Goal: Information Seeking & Learning: Learn about a topic

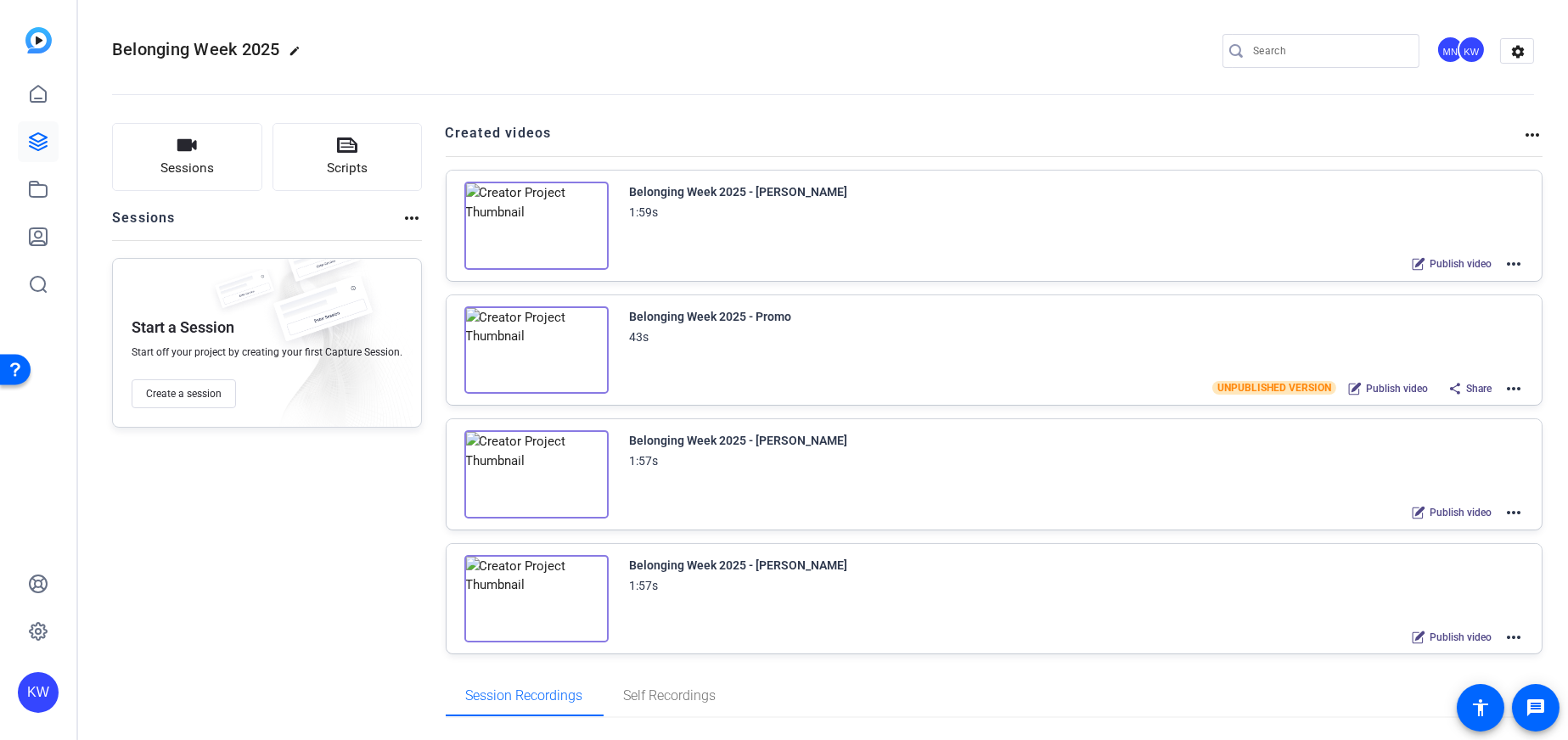
click at [529, 231] on img at bounding box center [536, 226] width 144 height 88
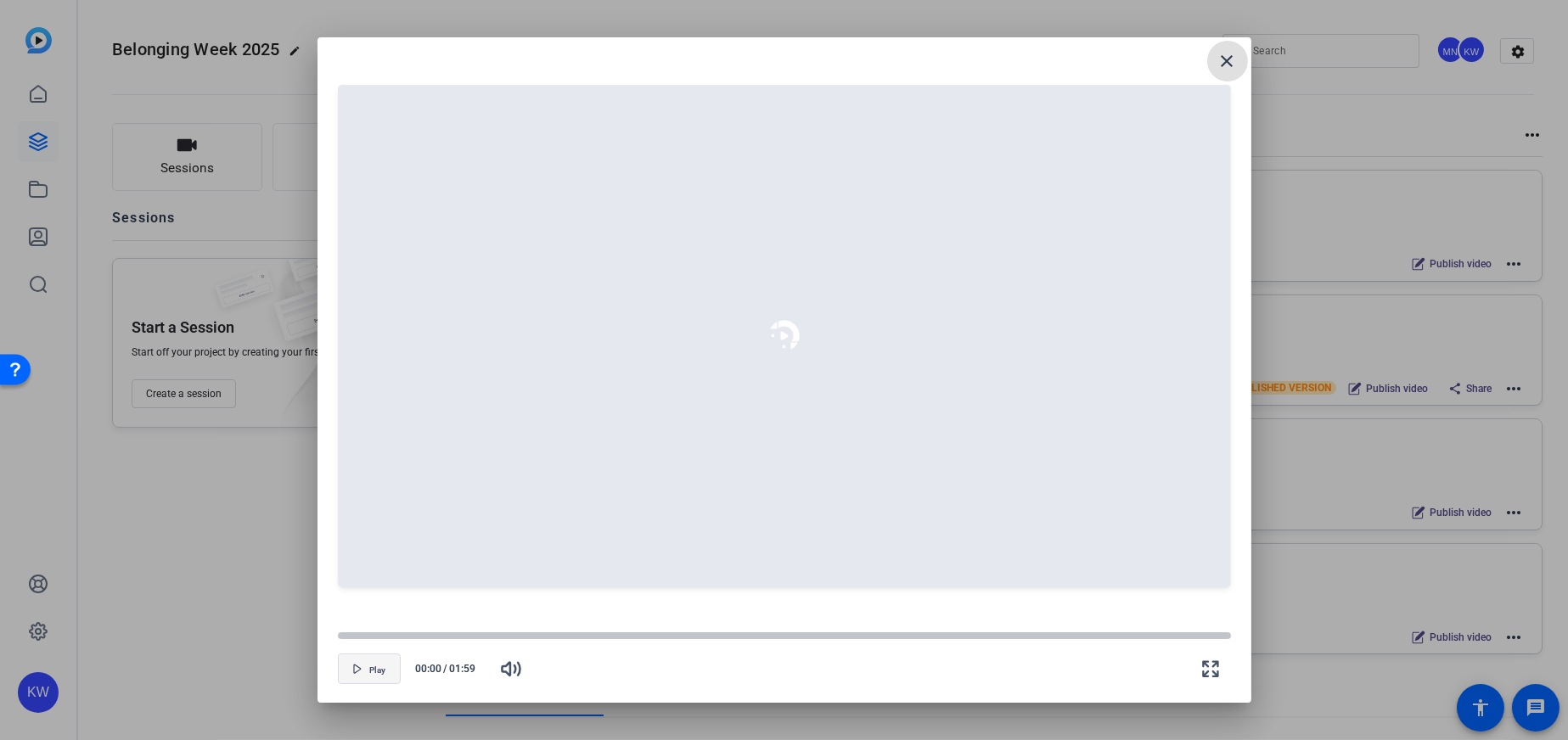
click at [345, 679] on span "button" at bounding box center [369, 668] width 61 height 40
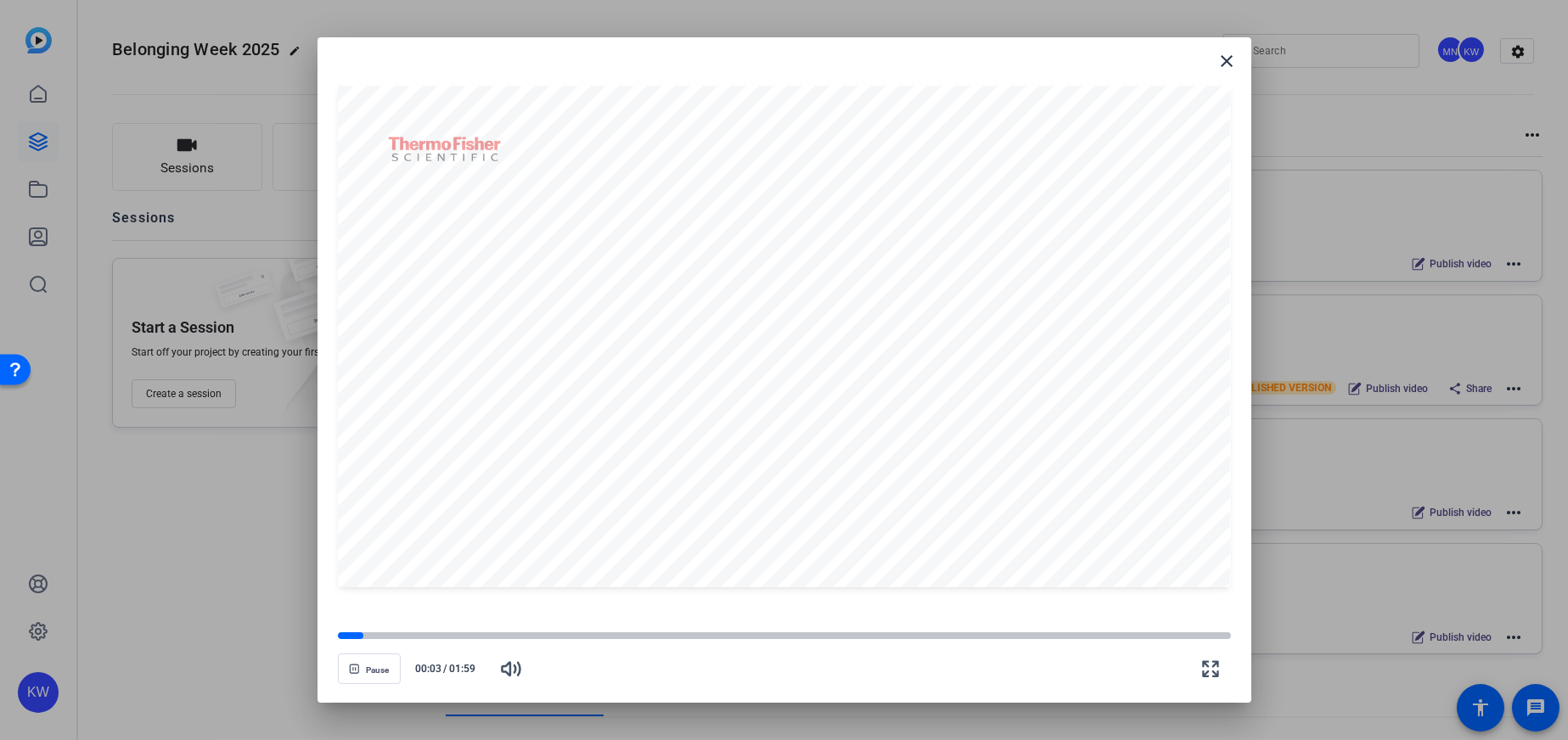
click at [329, 593] on openreel-creator-preview-popup "close Pause 00:03 / 01:59" at bounding box center [784, 370] width 933 height 667
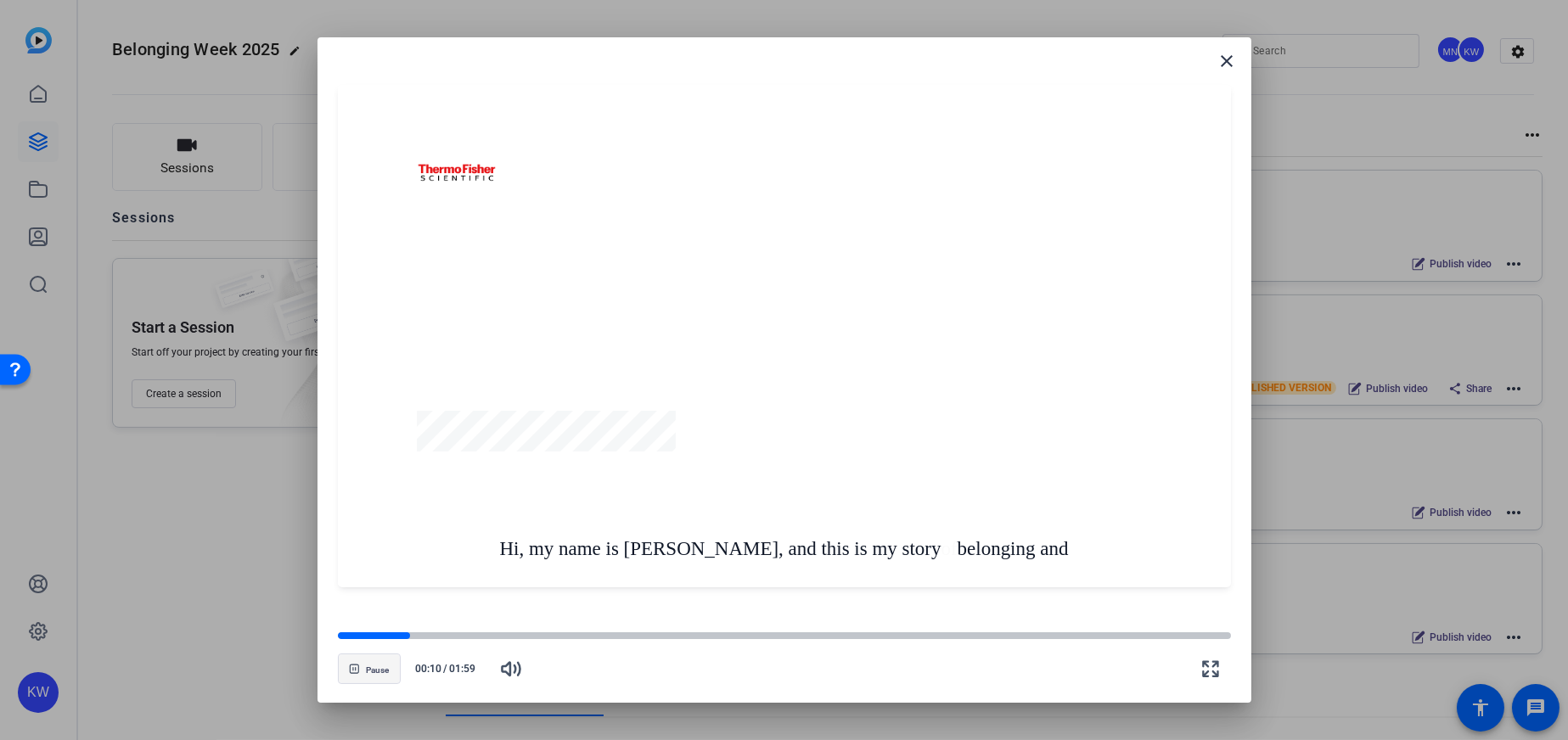
click at [358, 679] on span "button" at bounding box center [369, 668] width 61 height 40
click at [1229, 58] on mat-icon "close" at bounding box center [1228, 61] width 20 height 20
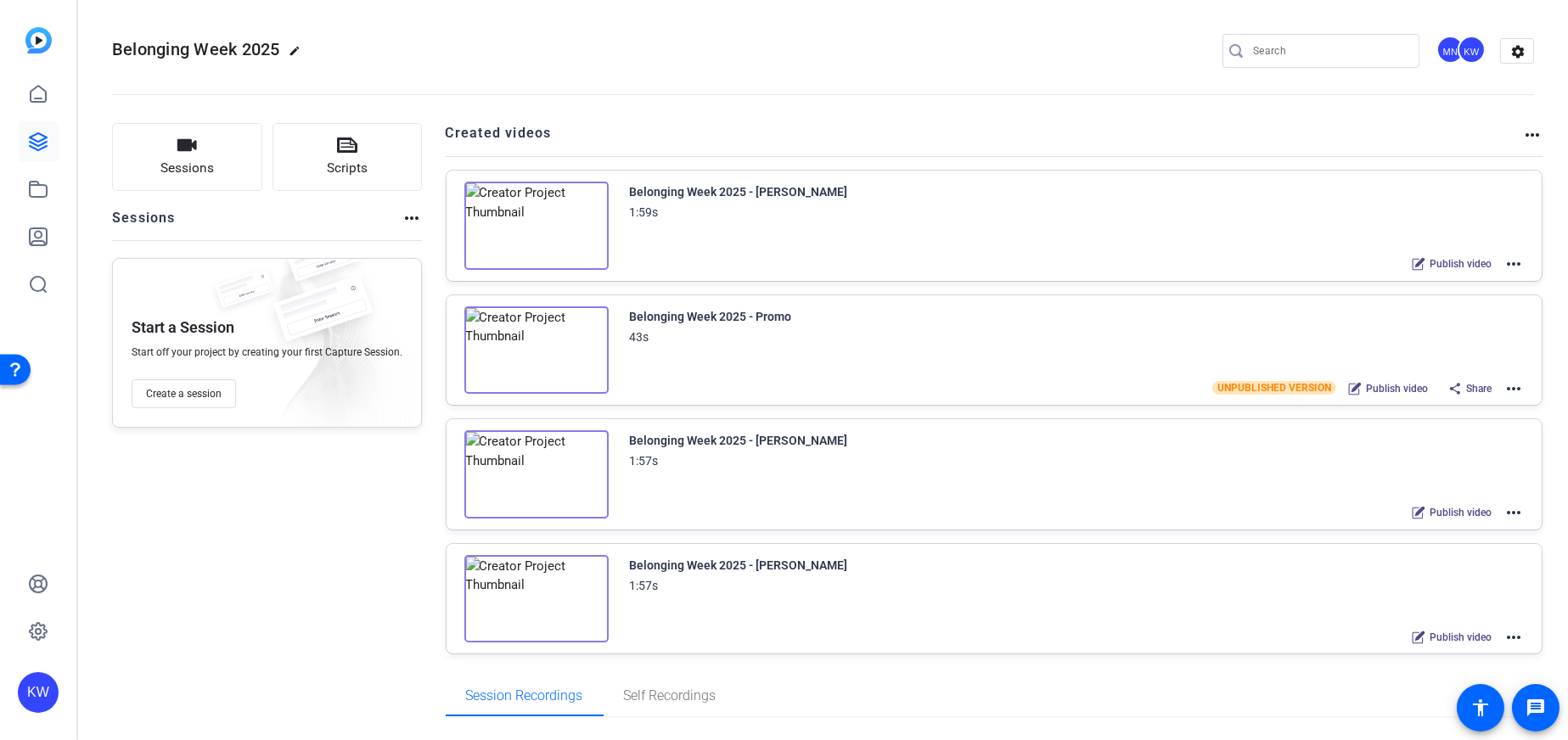
click at [1506, 260] on mat-icon "more_horiz" at bounding box center [1514, 264] width 20 height 20
click at [1424, 285] on span "Edit in Creator" at bounding box center [1443, 283] width 118 height 20
click at [511, 226] on img at bounding box center [536, 226] width 144 height 88
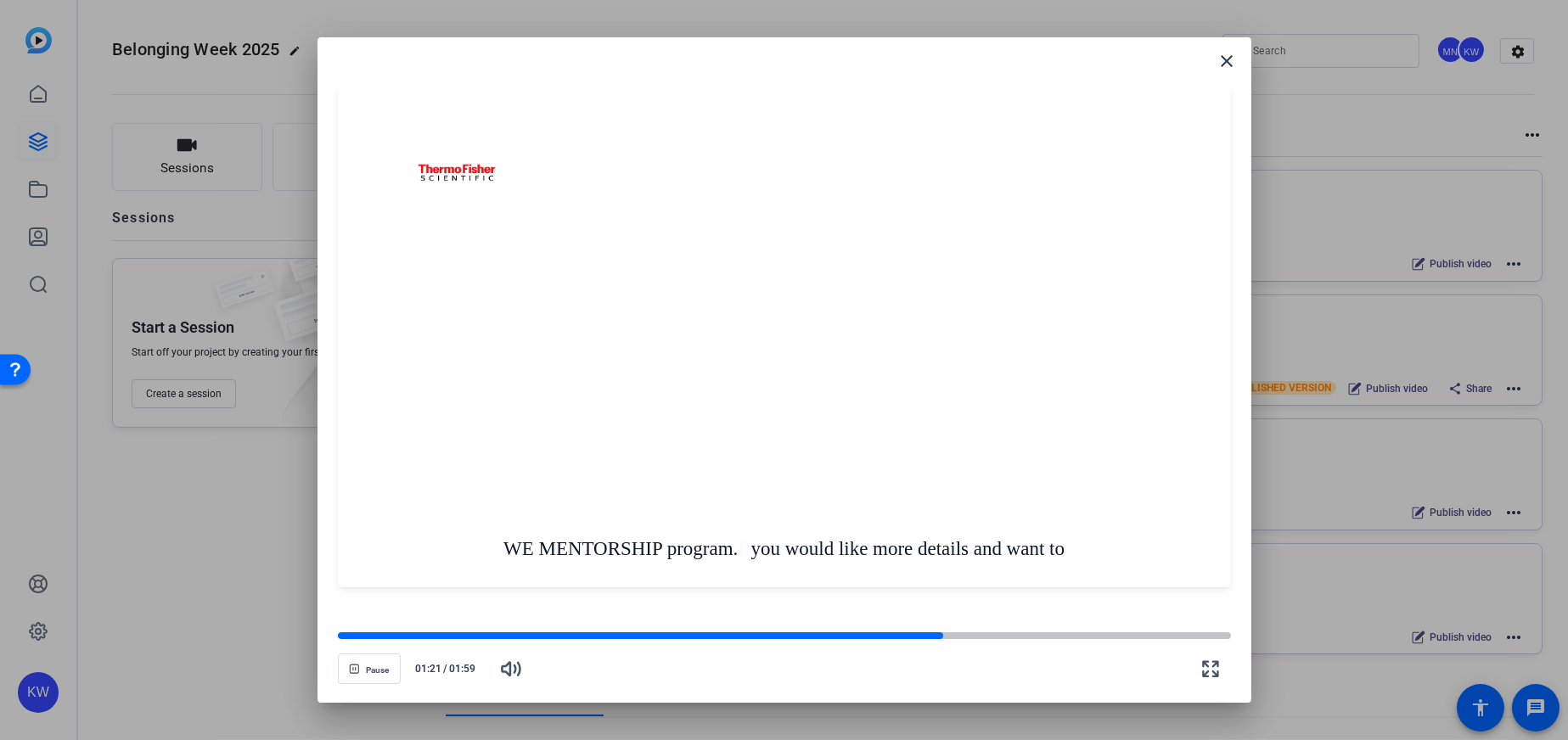
click at [911, 642] on div "Pause 01:21 / 01:59" at bounding box center [785, 659] width 893 height 60
click at [901, 636] on div at bounding box center [644, 635] width 612 height 8
click at [759, 391] on div at bounding box center [785, 337] width 893 height 503
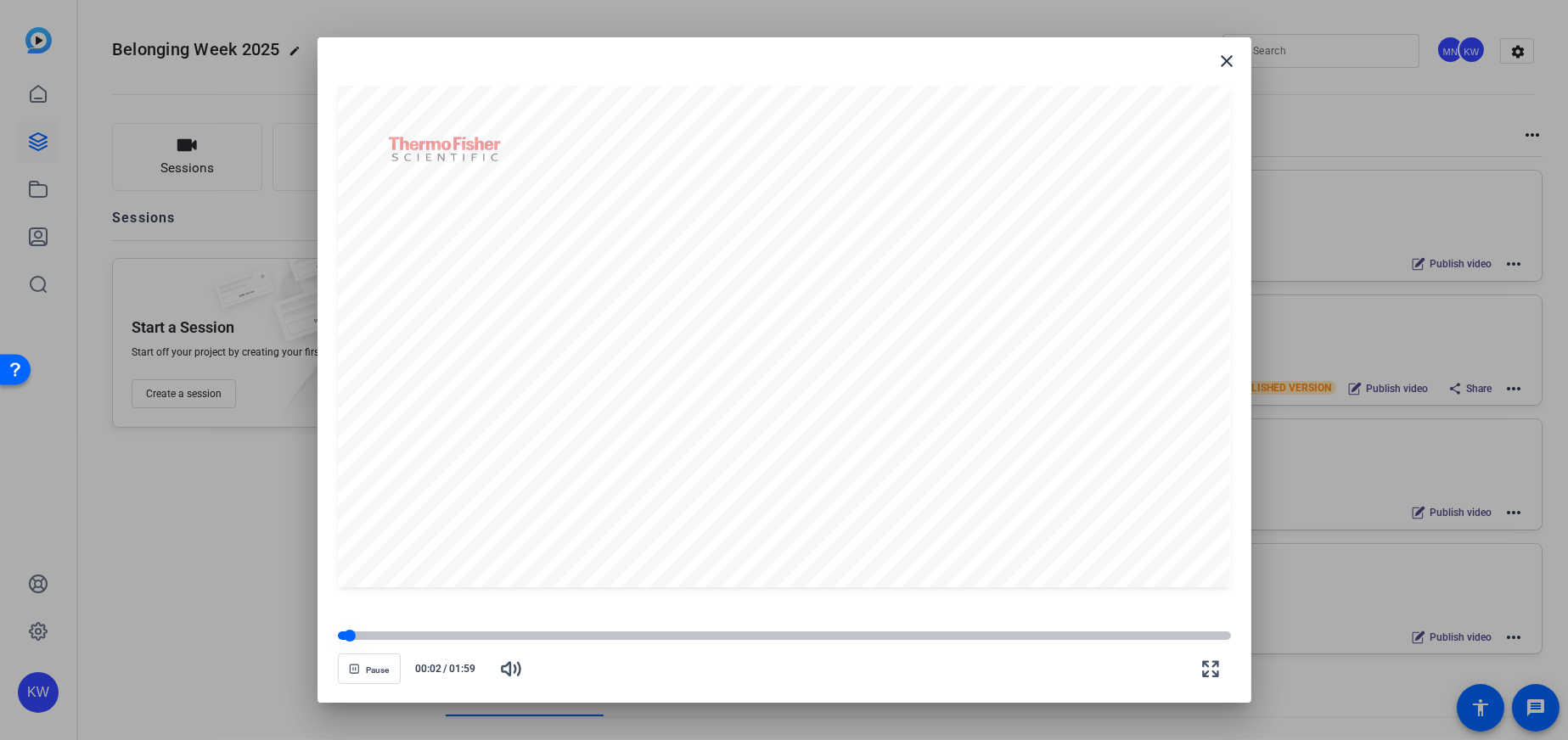
click at [853, 634] on div at bounding box center [785, 635] width 893 height 8
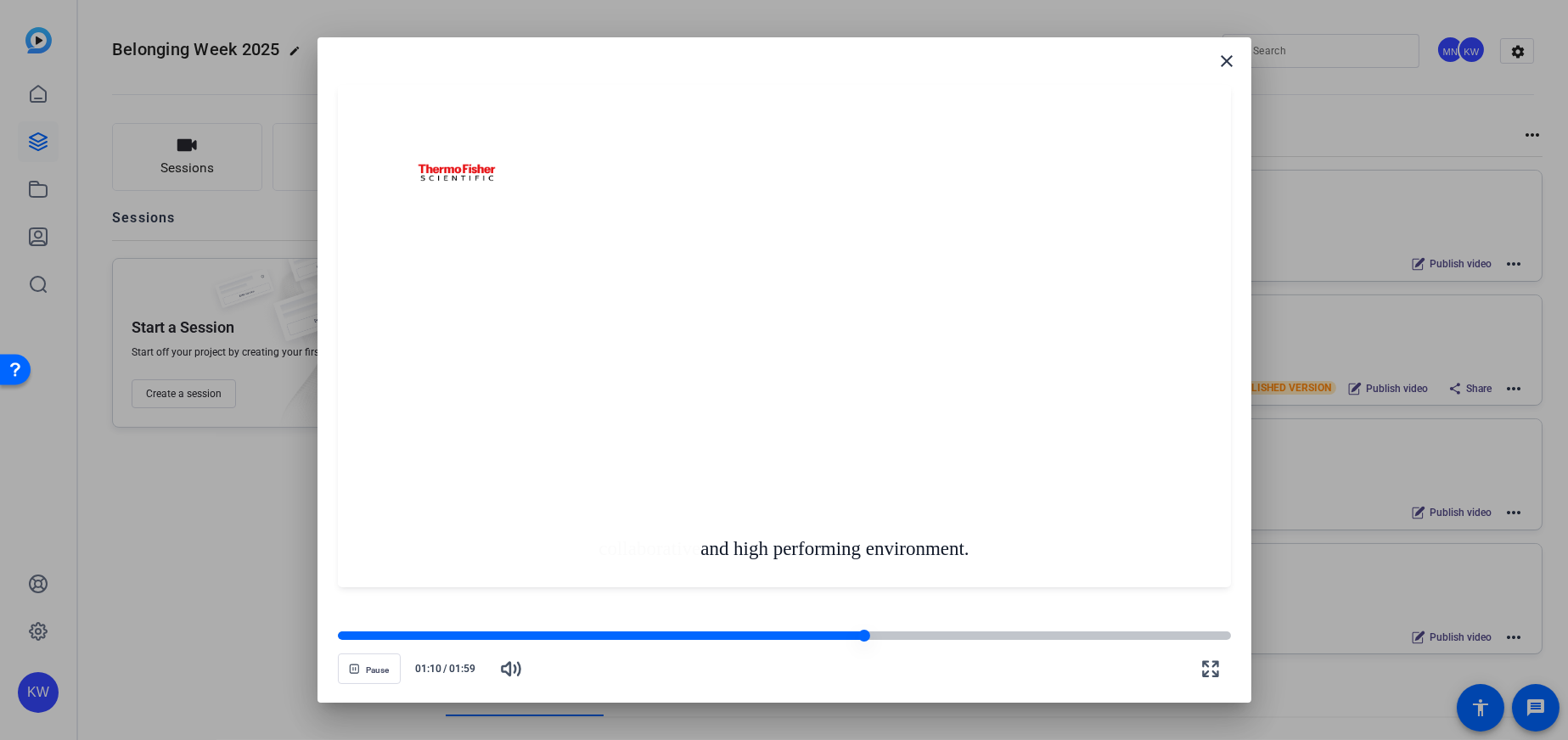
click at [730, 634] on div at bounding box center [602, 635] width 527 height 8
click at [756, 636] on div at bounding box center [785, 635] width 893 height 8
click at [794, 635] on div at bounding box center [785, 635] width 893 height 8
click at [819, 635] on div at bounding box center [785, 635] width 893 height 8
click at [345, 668] on span "button" at bounding box center [369, 668] width 61 height 40
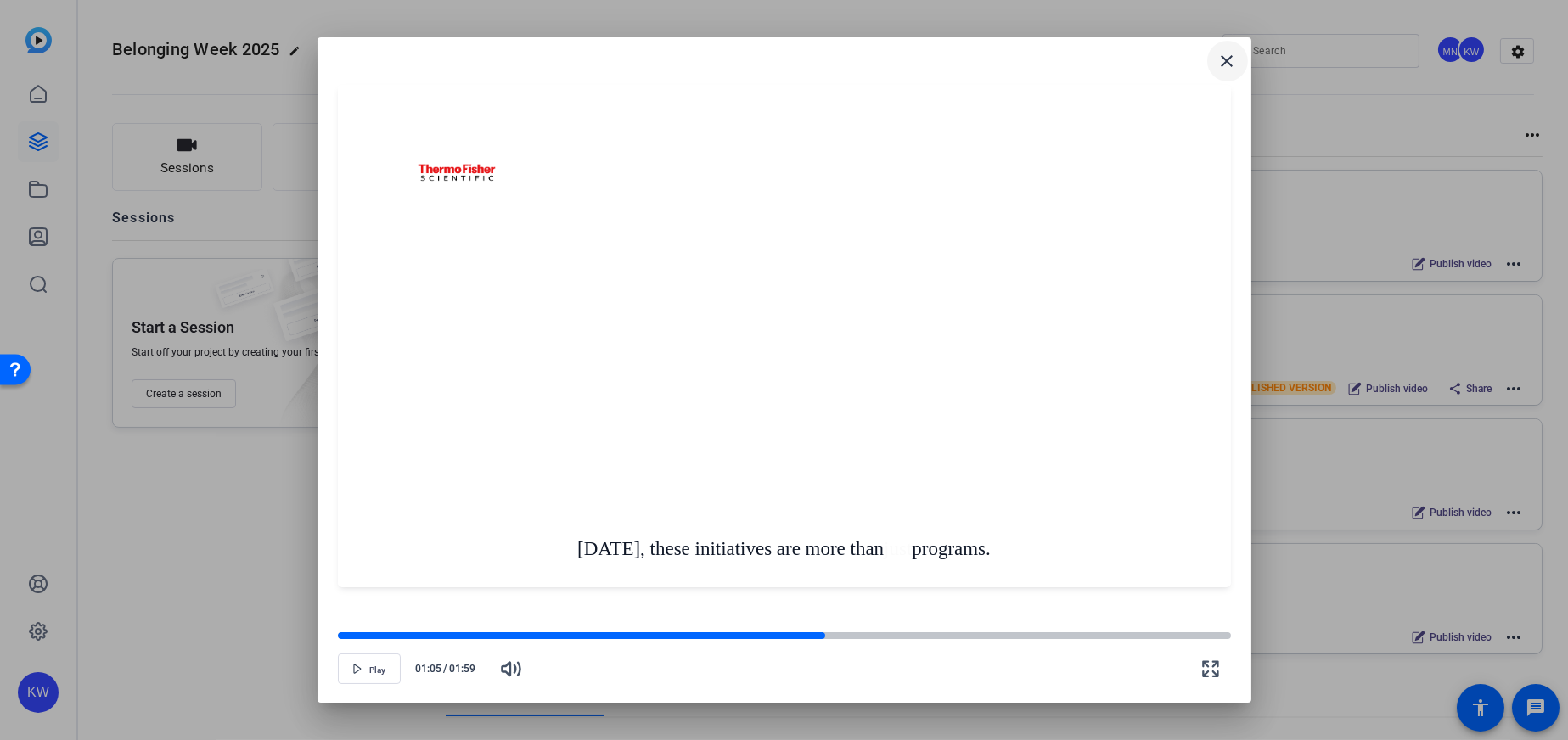
click at [1228, 58] on mat-icon "close" at bounding box center [1228, 61] width 20 height 20
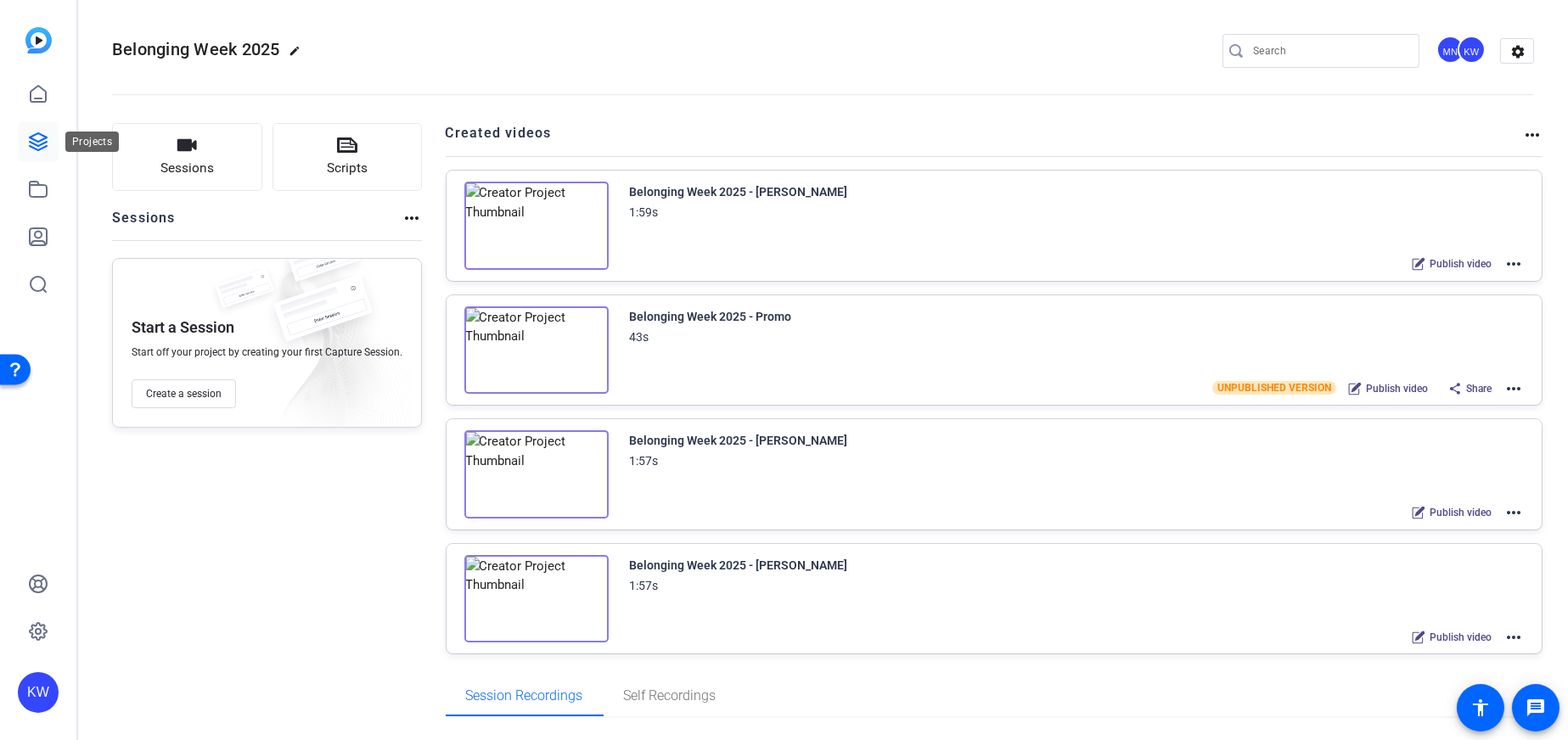
click at [31, 150] on icon at bounding box center [39, 142] width 20 height 20
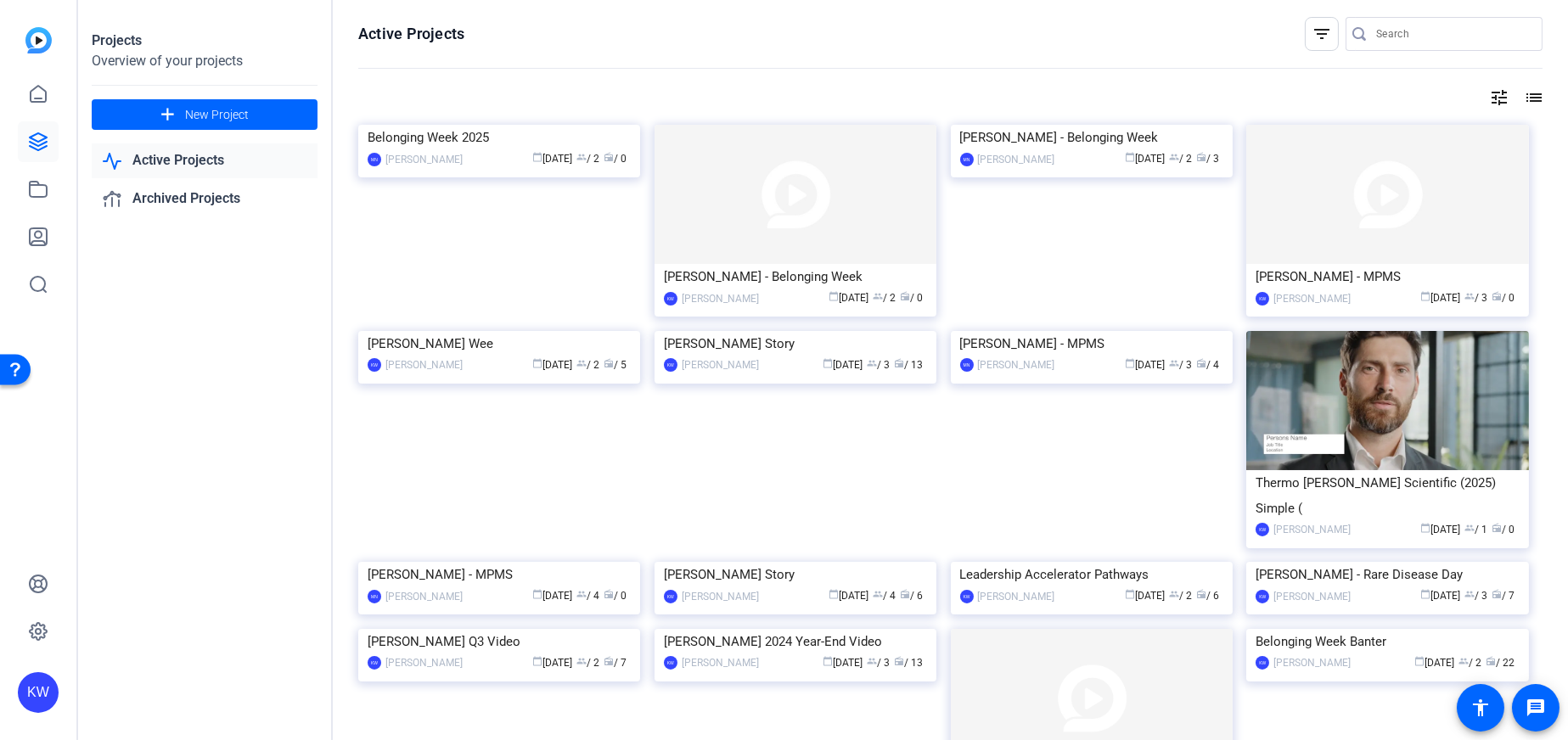
click at [487, 331] on img at bounding box center [499, 331] width 282 height 0
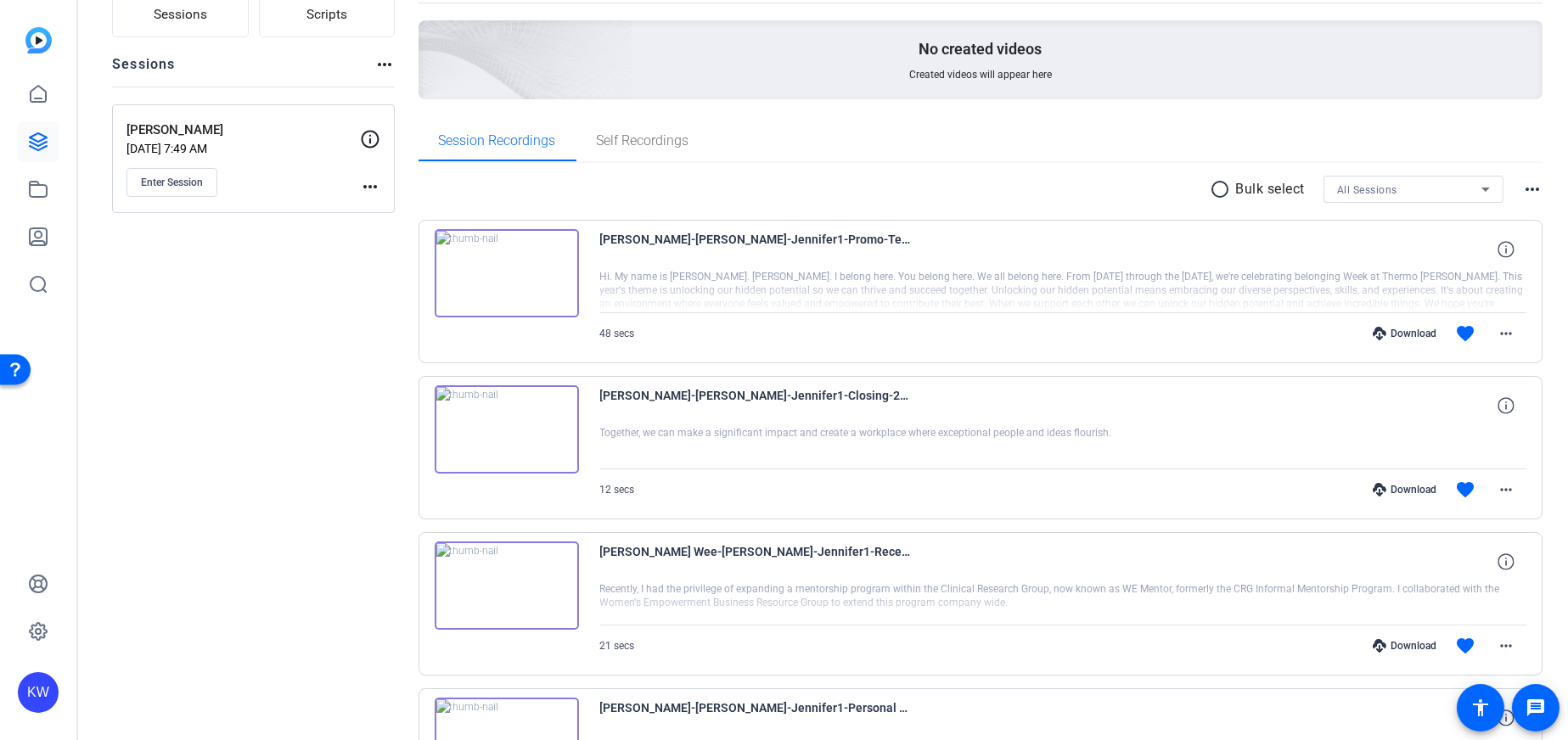
scroll to position [170, 0]
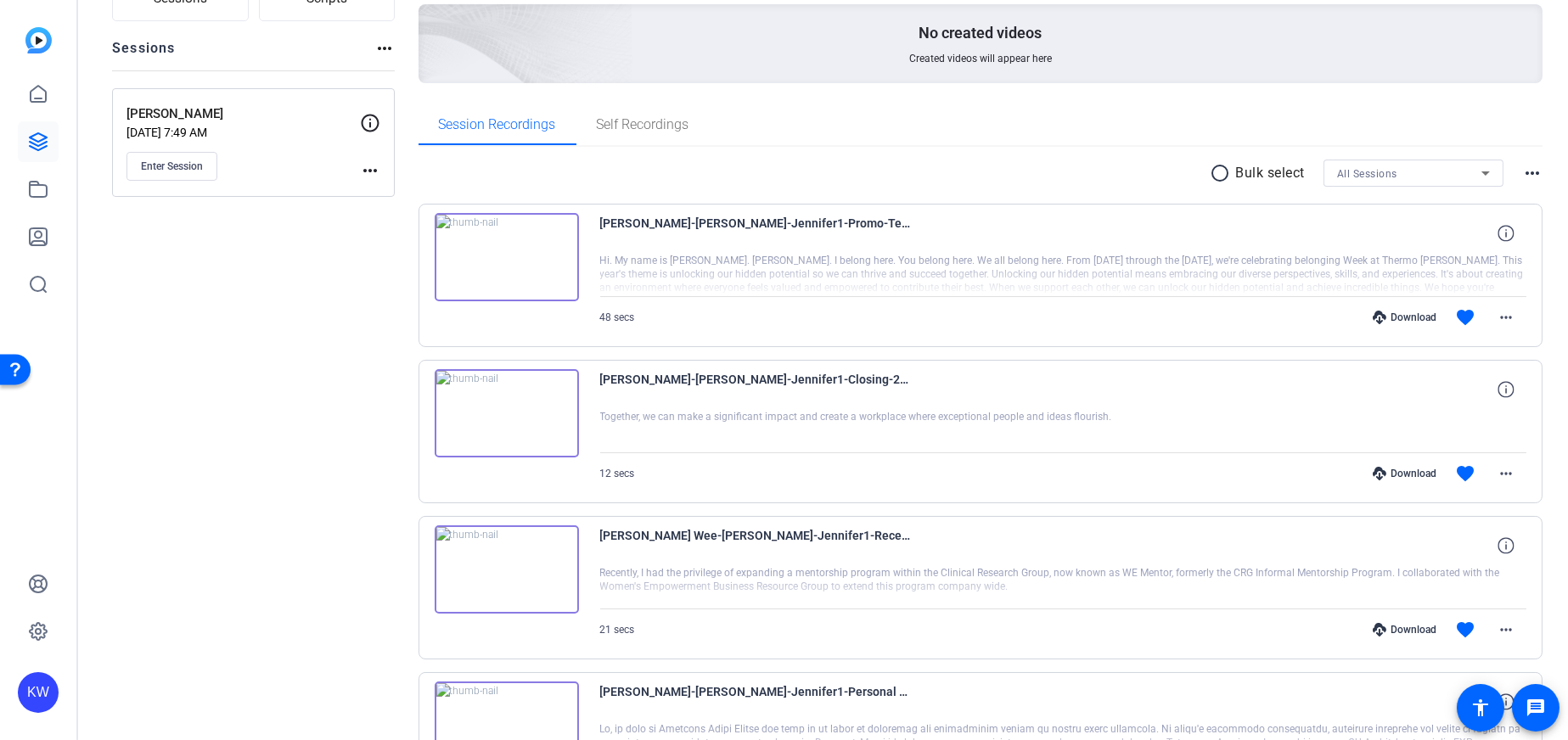
click at [511, 565] on img at bounding box center [506, 569] width 144 height 88
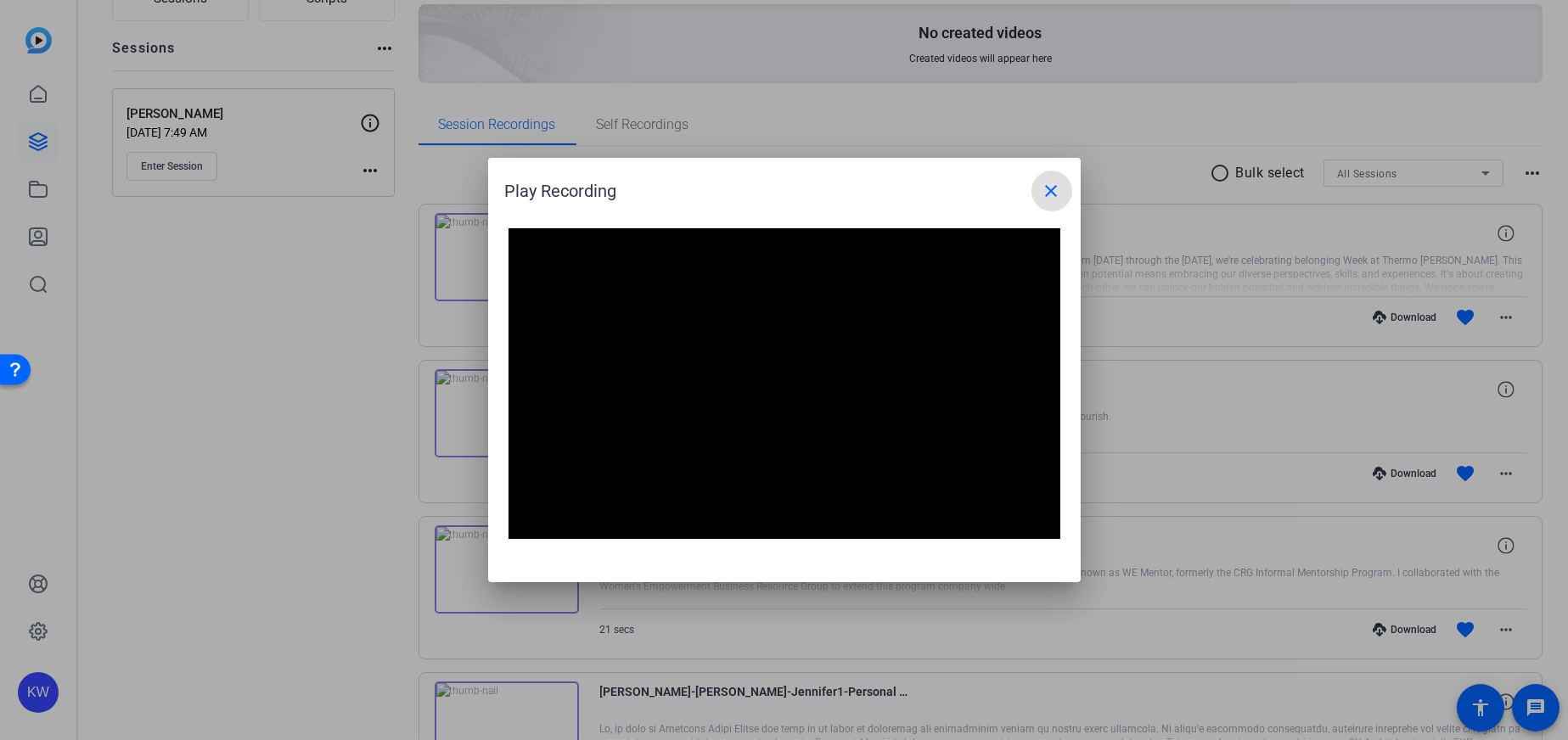
click at [1061, 182] on mat-icon "close" at bounding box center [1052, 191] width 20 height 20
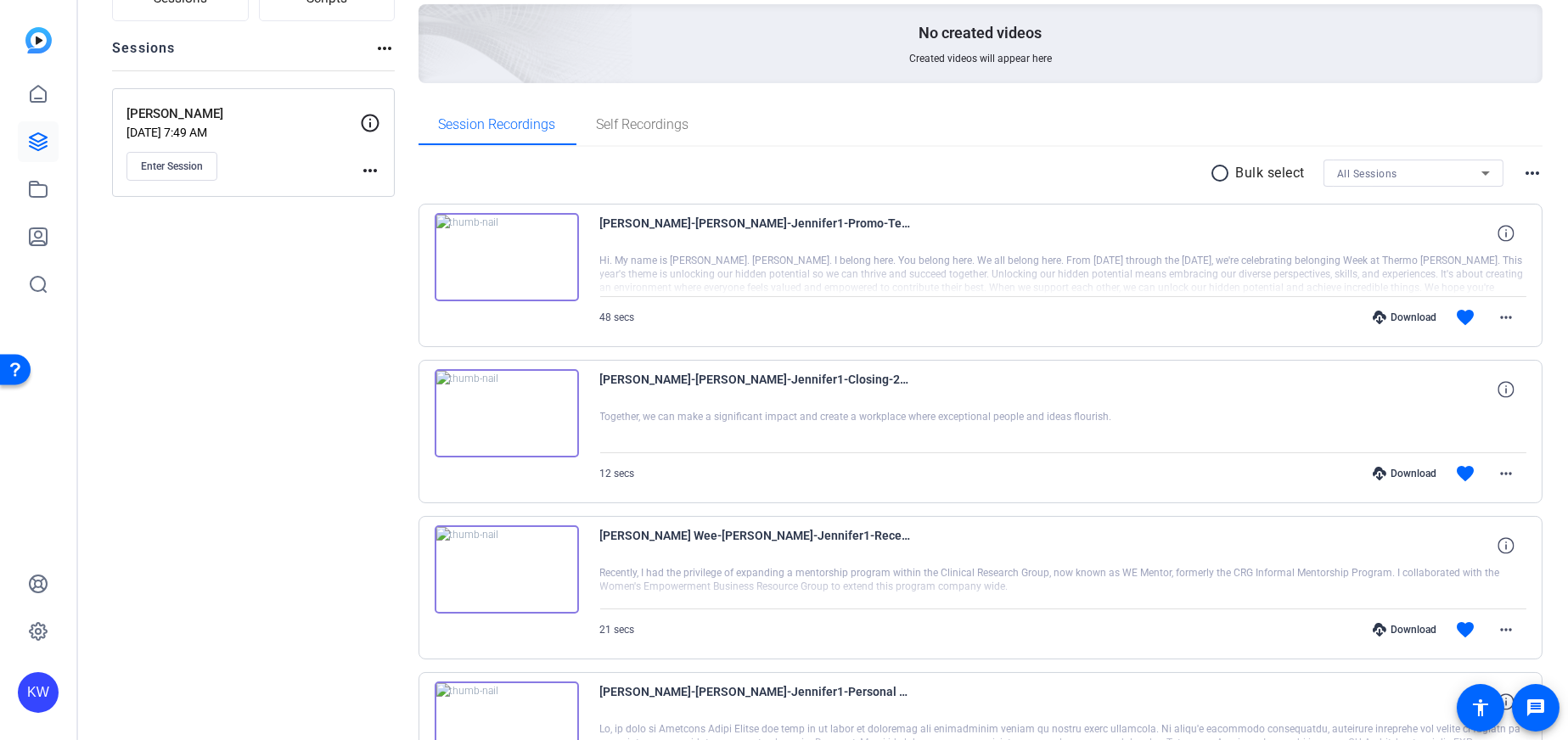
click at [497, 430] on img at bounding box center [506, 414] width 144 height 88
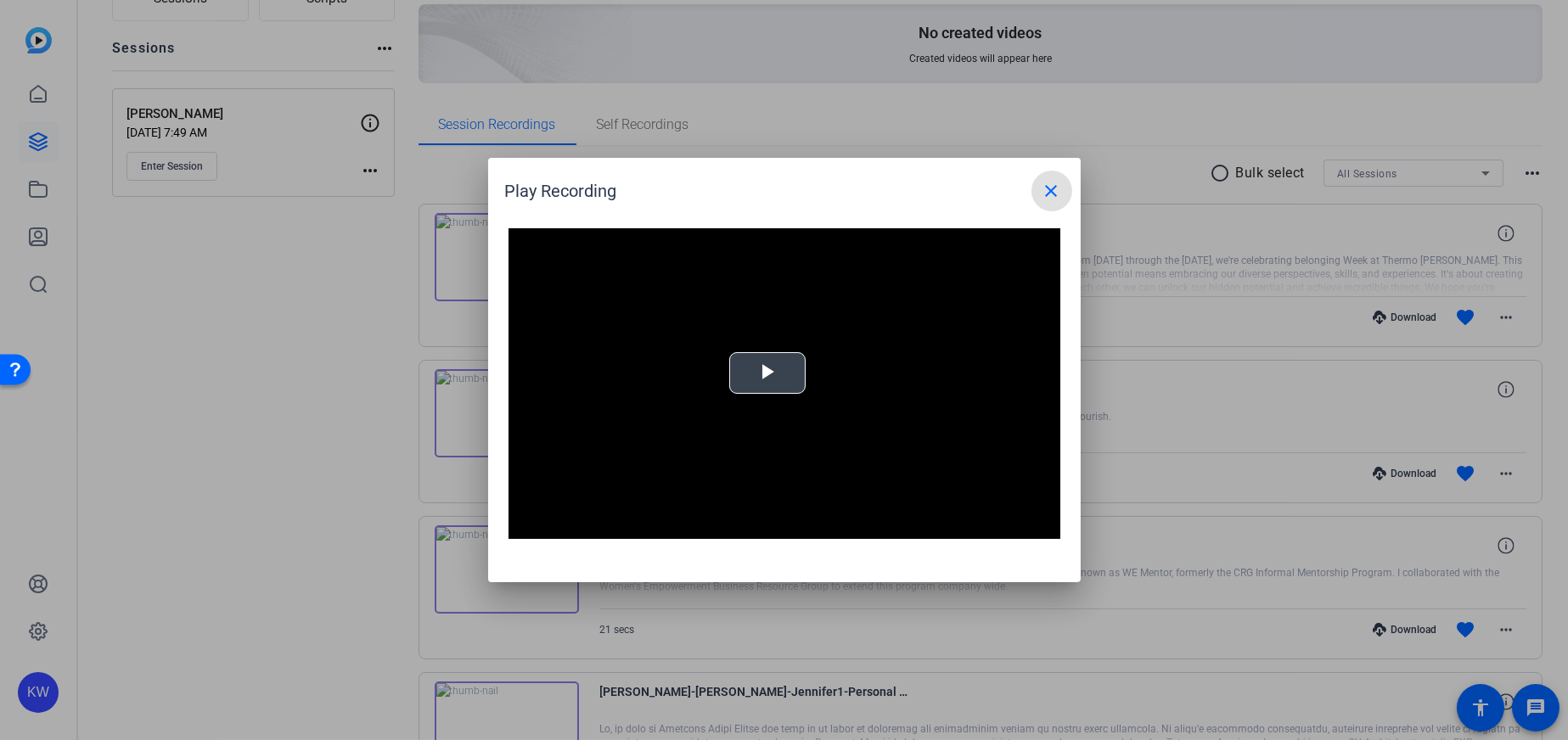
click at [738, 372] on div "Video Player is loading. Play Video Play Mute Current Time 0:00 / Duration -:- …" at bounding box center [785, 383] width 552 height 311
click at [1051, 190] on mat-icon "close" at bounding box center [1052, 191] width 20 height 20
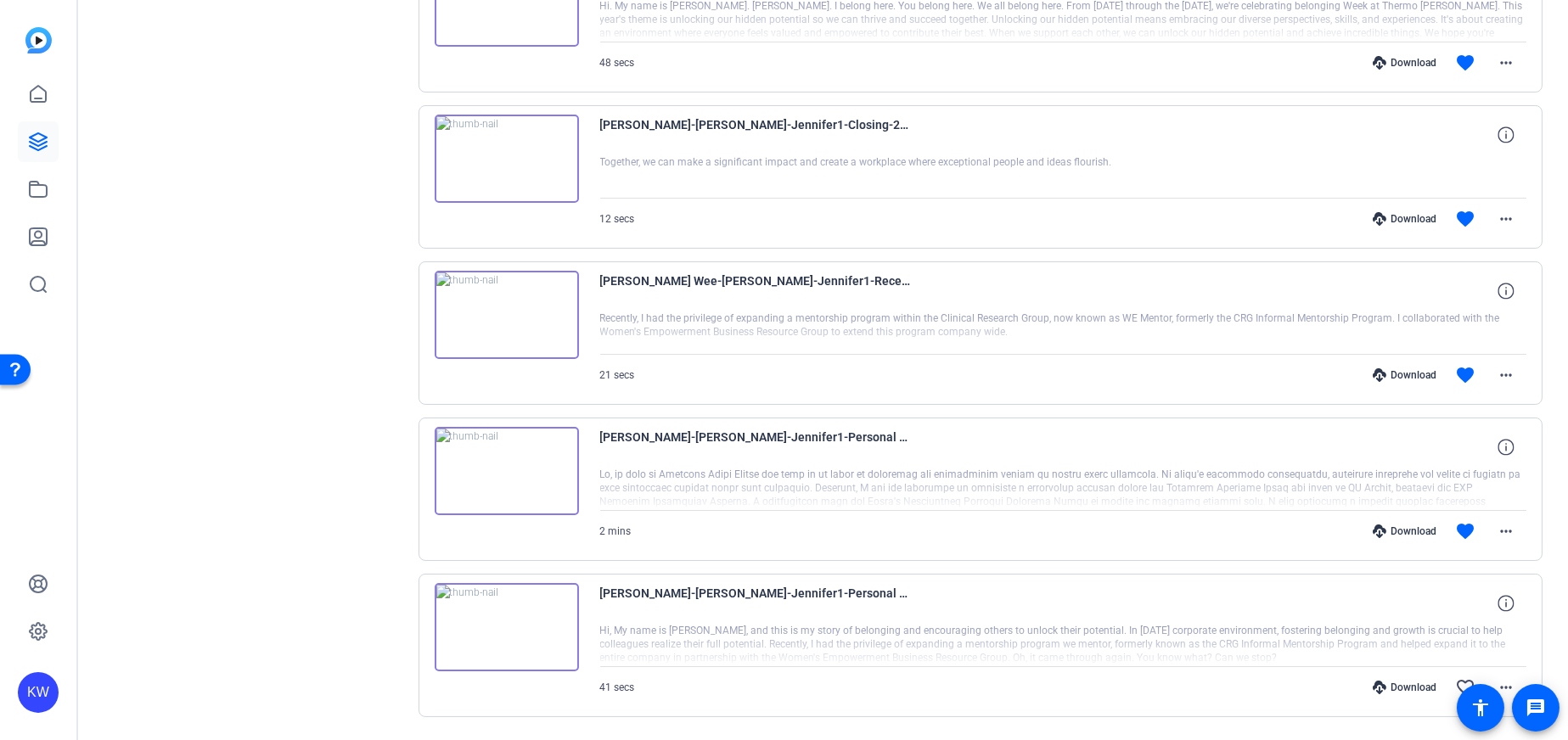
scroll to position [475, 0]
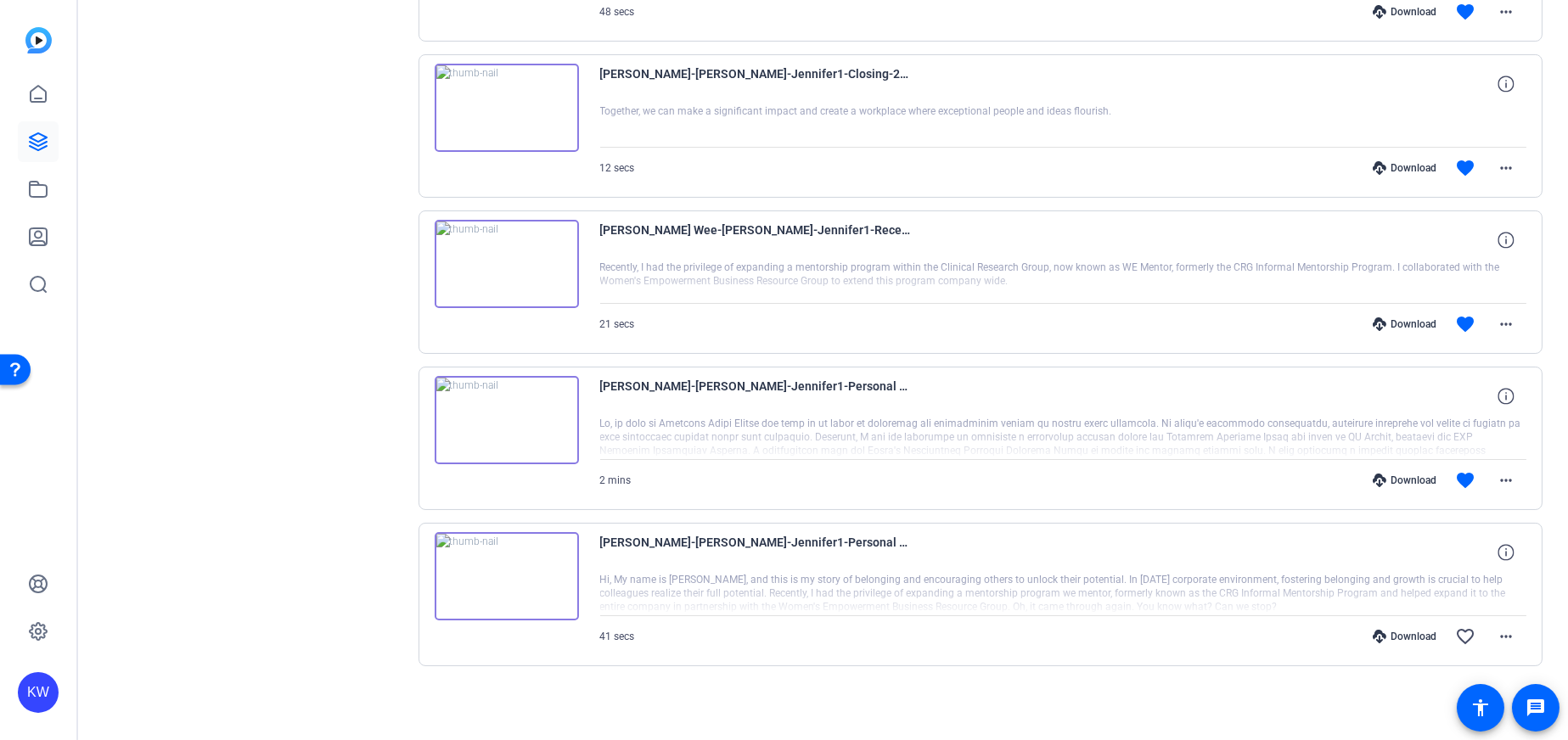
click at [504, 416] on img at bounding box center [506, 420] width 144 height 88
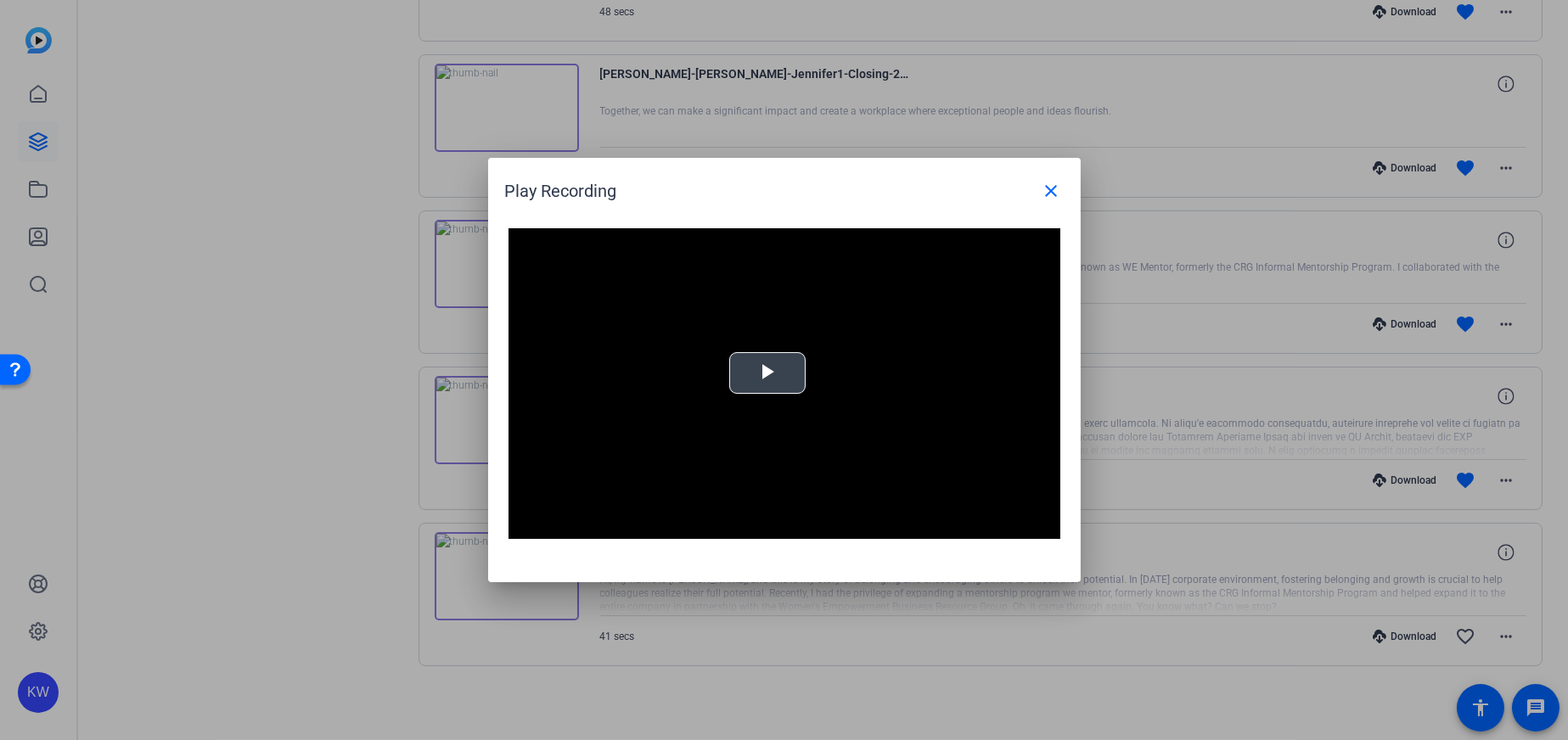
click at [767, 373] on span "Video Player" at bounding box center [767, 373] width 0 height 0
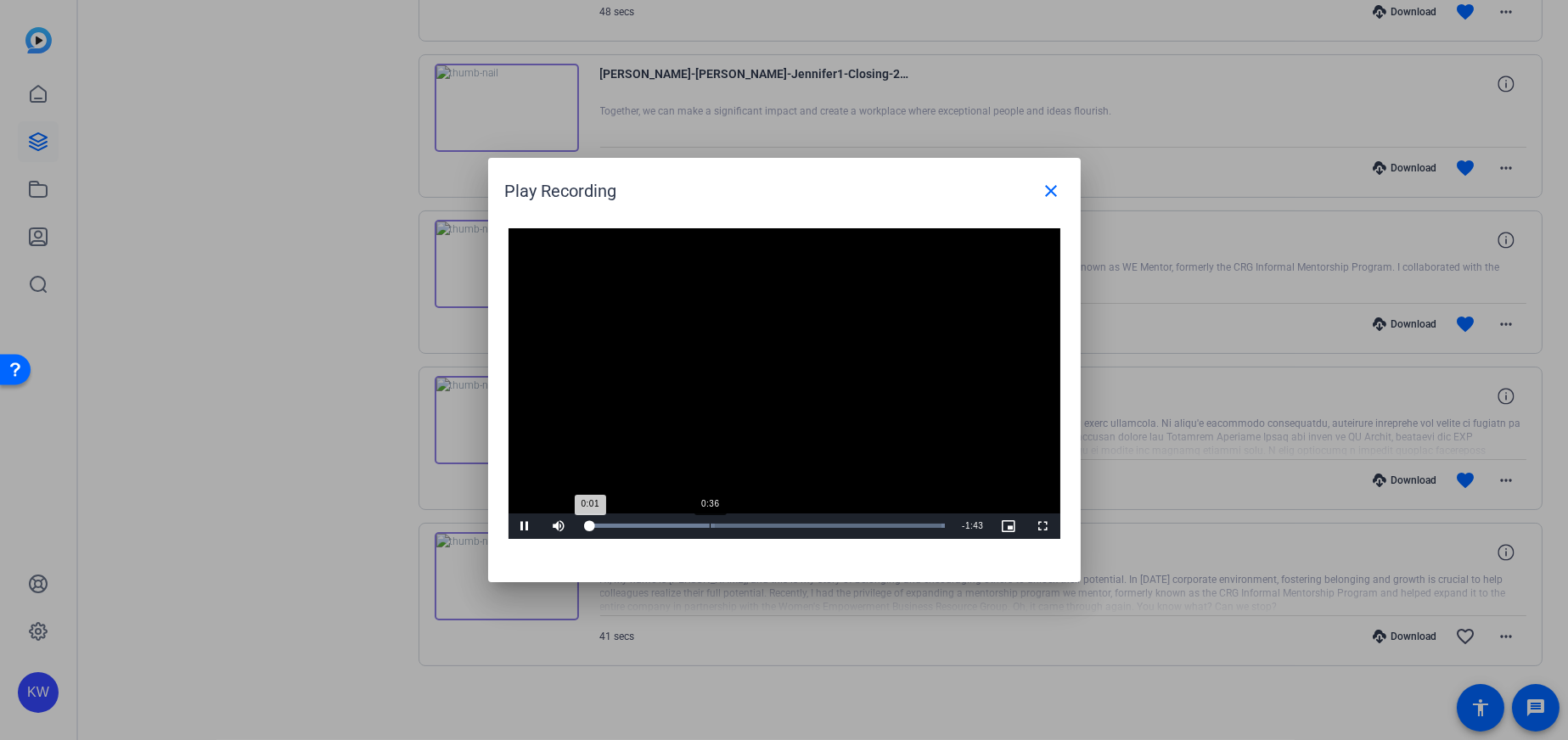
click at [709, 518] on div "Loaded : 100.00% 0:36 0:01" at bounding box center [766, 526] width 378 height 26
click at [730, 521] on div "Loaded : 100.00% 0:42 0:37" at bounding box center [766, 526] width 378 height 26
click at [743, 522] on div "Loaded : 100.00% 0:45 0:43" at bounding box center [766, 526] width 378 height 26
click at [1044, 187] on mat-icon "close" at bounding box center [1052, 191] width 20 height 20
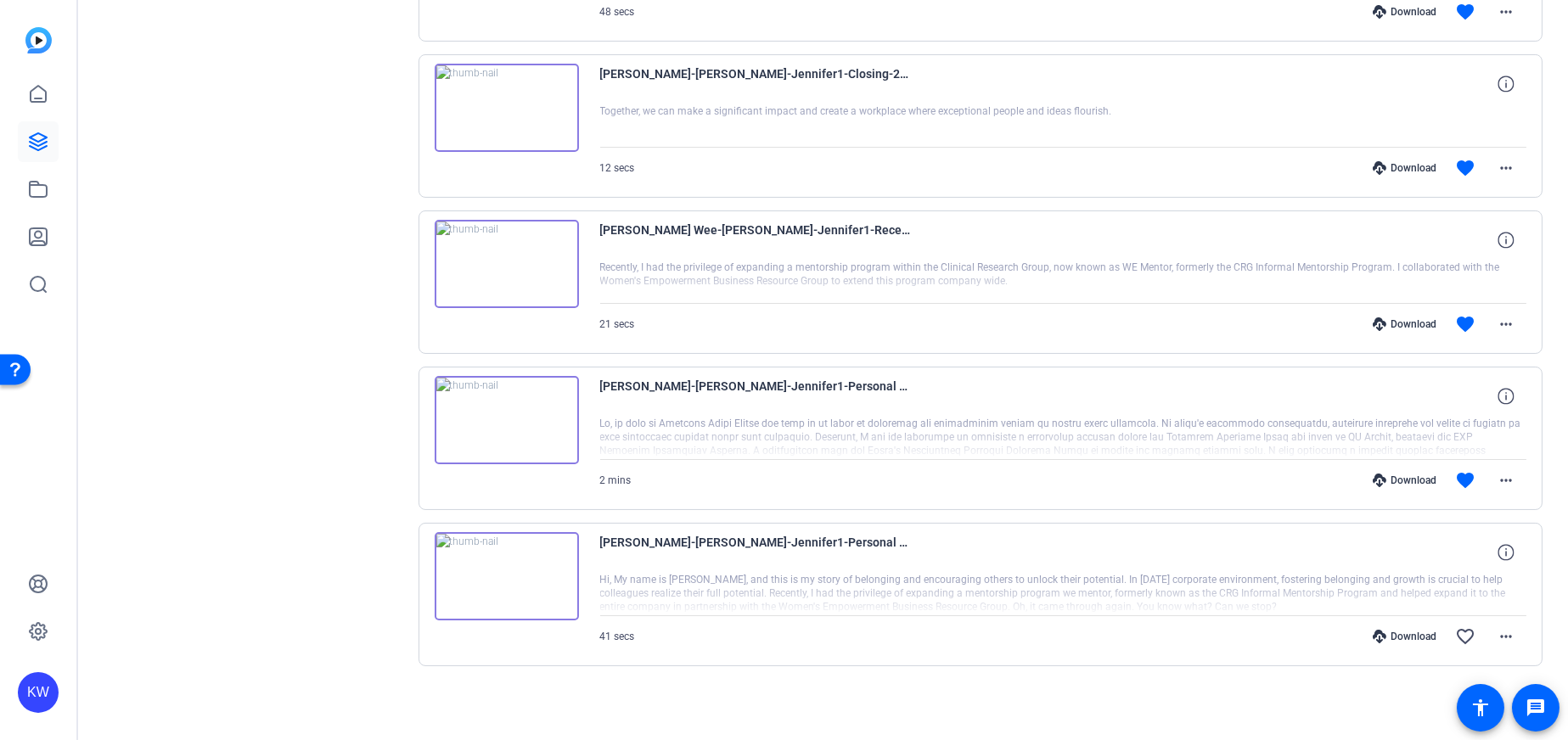
click at [505, 574] on img at bounding box center [506, 577] width 144 height 88
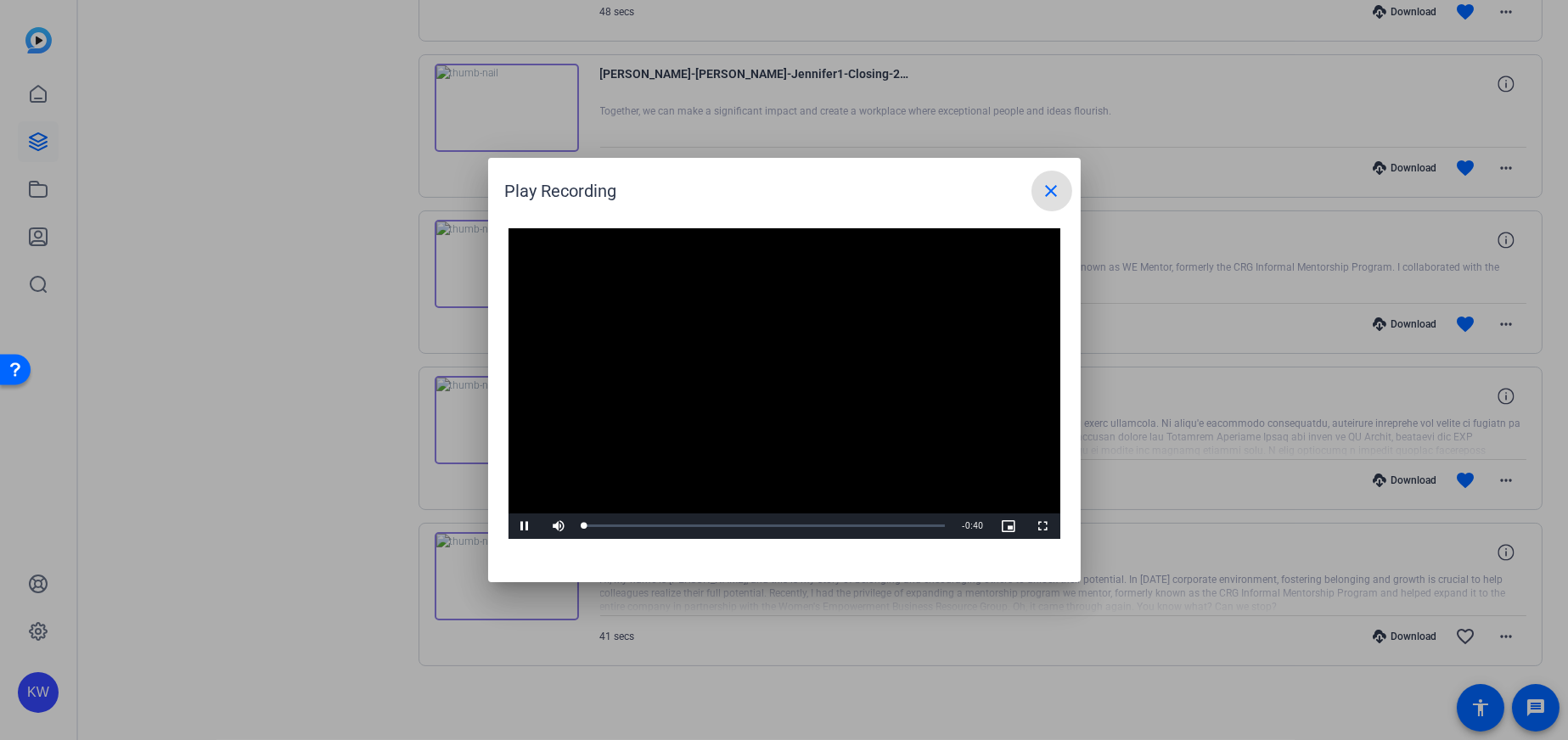
click at [769, 375] on video "Video Player" at bounding box center [785, 383] width 552 height 311
click at [866, 522] on div "Loaded : 100.00% 0:30 0:00" at bounding box center [766, 526] width 378 height 26
click at [504, 525] on div "Video Player is loading. Play Video Play Mute Current Time 0:31 / Duration 0:40…" at bounding box center [784, 397] width 592 height 371
click at [530, 526] on span "Video Player" at bounding box center [525, 526] width 34 height 0
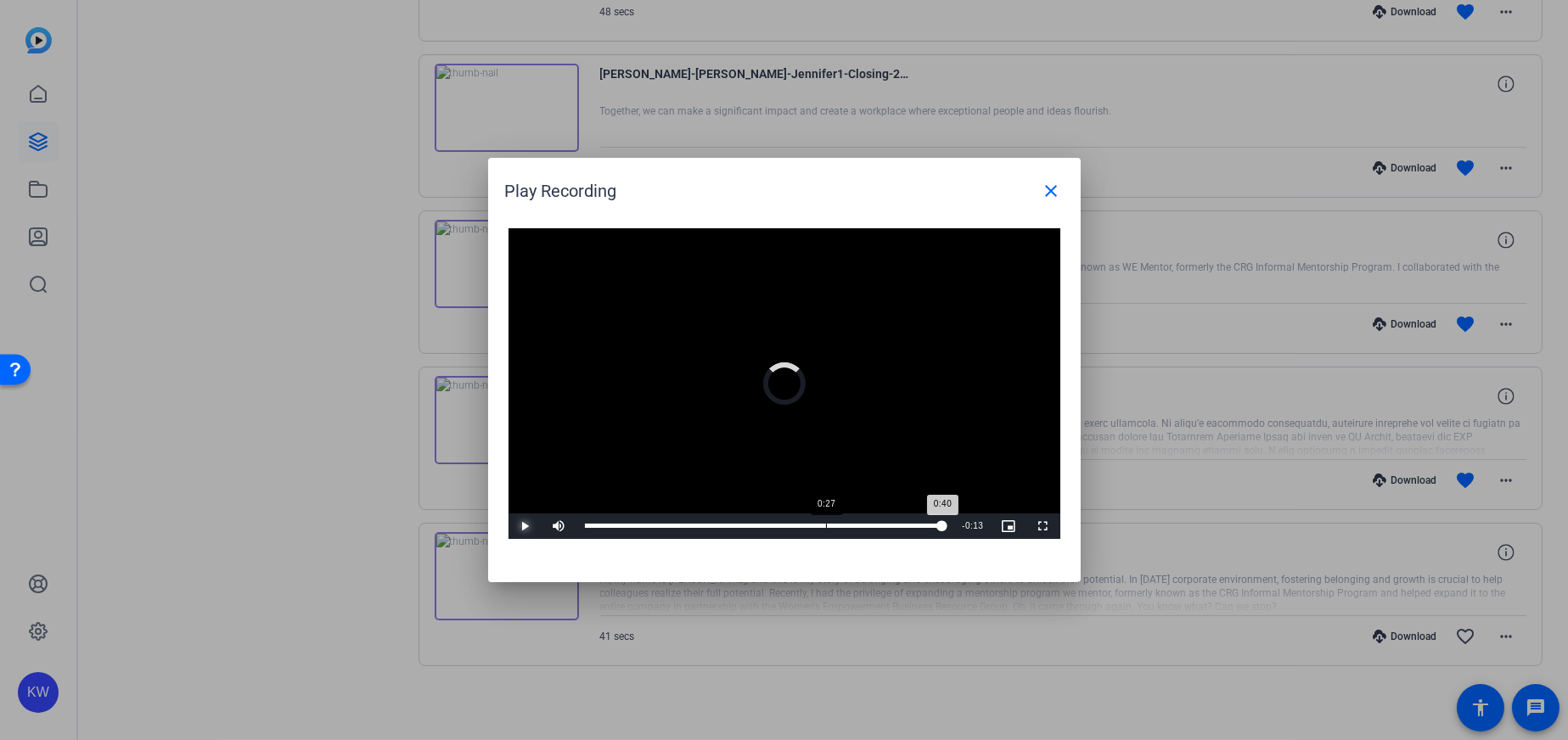
click at [825, 526] on div "Loaded : 100.00% 0:27 0:40" at bounding box center [766, 525] width 361 height 5
click at [805, 525] on div "Loaded : 100.00% 0:24 0:29" at bounding box center [766, 525] width 361 height 5
click at [776, 522] on div "Loaded : 100.00% 0:21 0:25" at bounding box center [766, 526] width 378 height 26
click at [829, 525] on div "Loaded : 100.00% 0:25 0:21" at bounding box center [766, 525] width 361 height 5
click at [857, 525] on div "Loaded : 100.00% 0:30 0:27" at bounding box center [766, 525] width 361 height 5
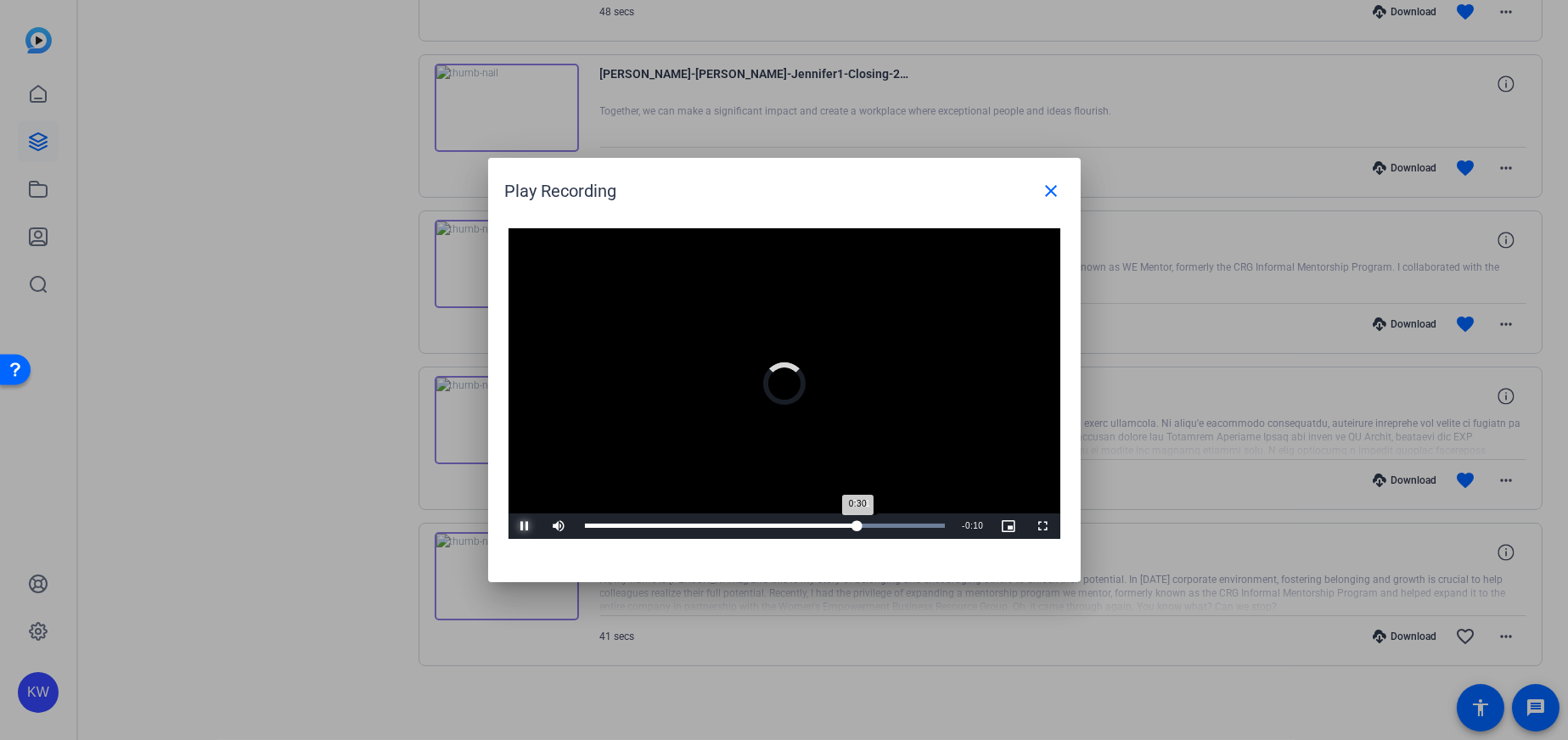
click at [886, 525] on div "Loaded : 100.00% 0:31 0:30" at bounding box center [766, 525] width 361 height 5
click at [918, 522] on div "Loaded : 100.00% 0:37 0:34" at bounding box center [766, 526] width 378 height 26
click at [1051, 194] on mat-icon "close" at bounding box center [1052, 191] width 20 height 20
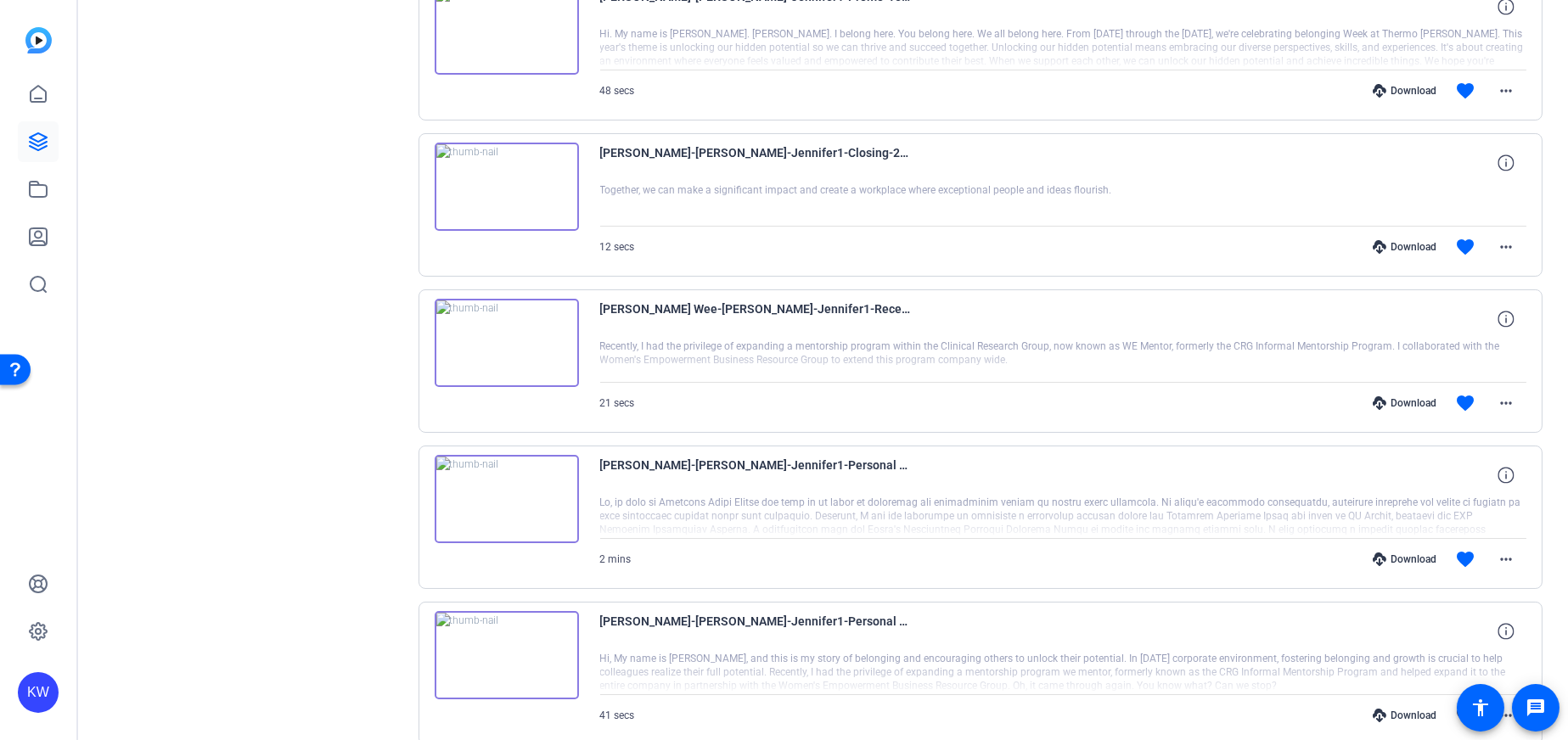
scroll to position [305, 0]
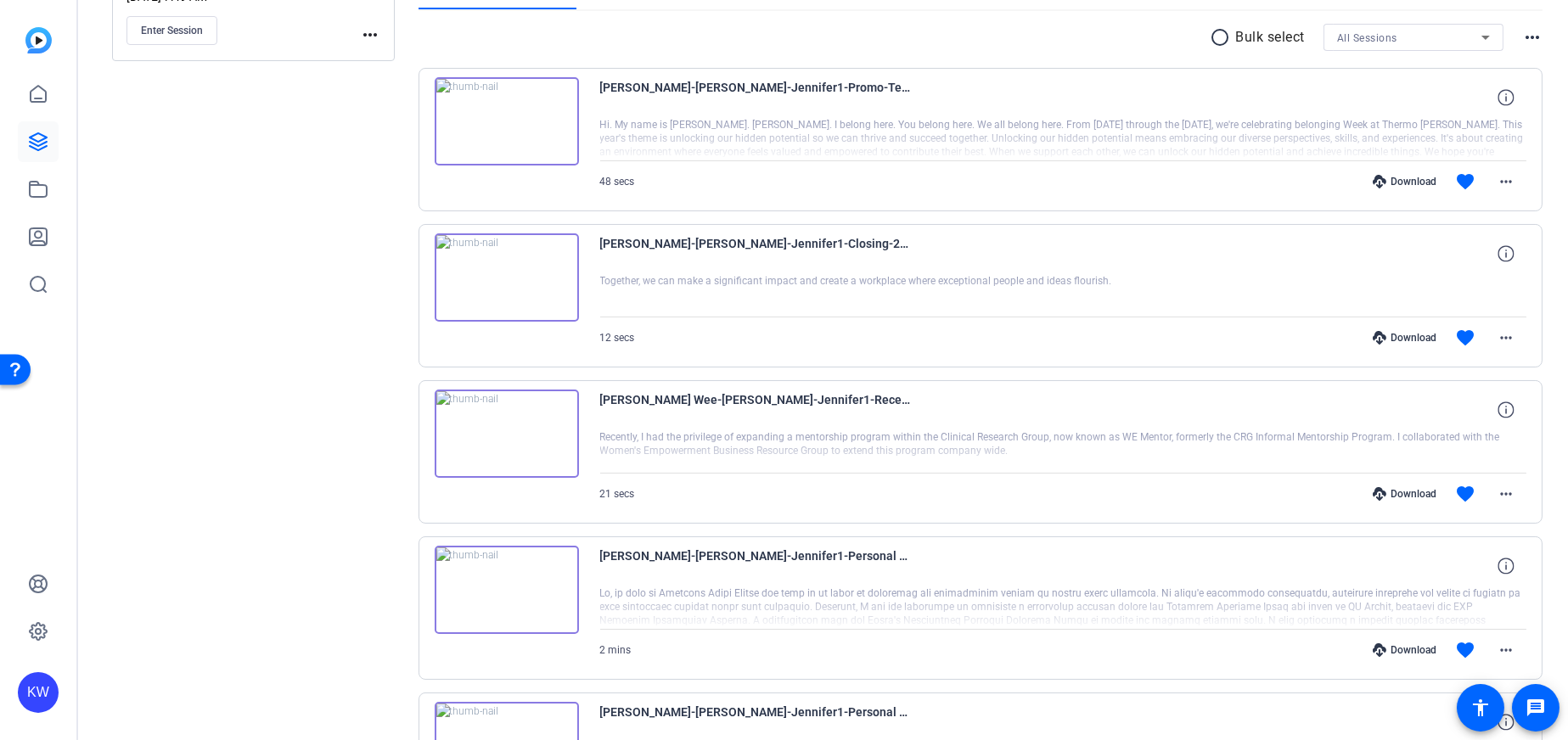
click at [508, 266] on img at bounding box center [506, 278] width 144 height 88
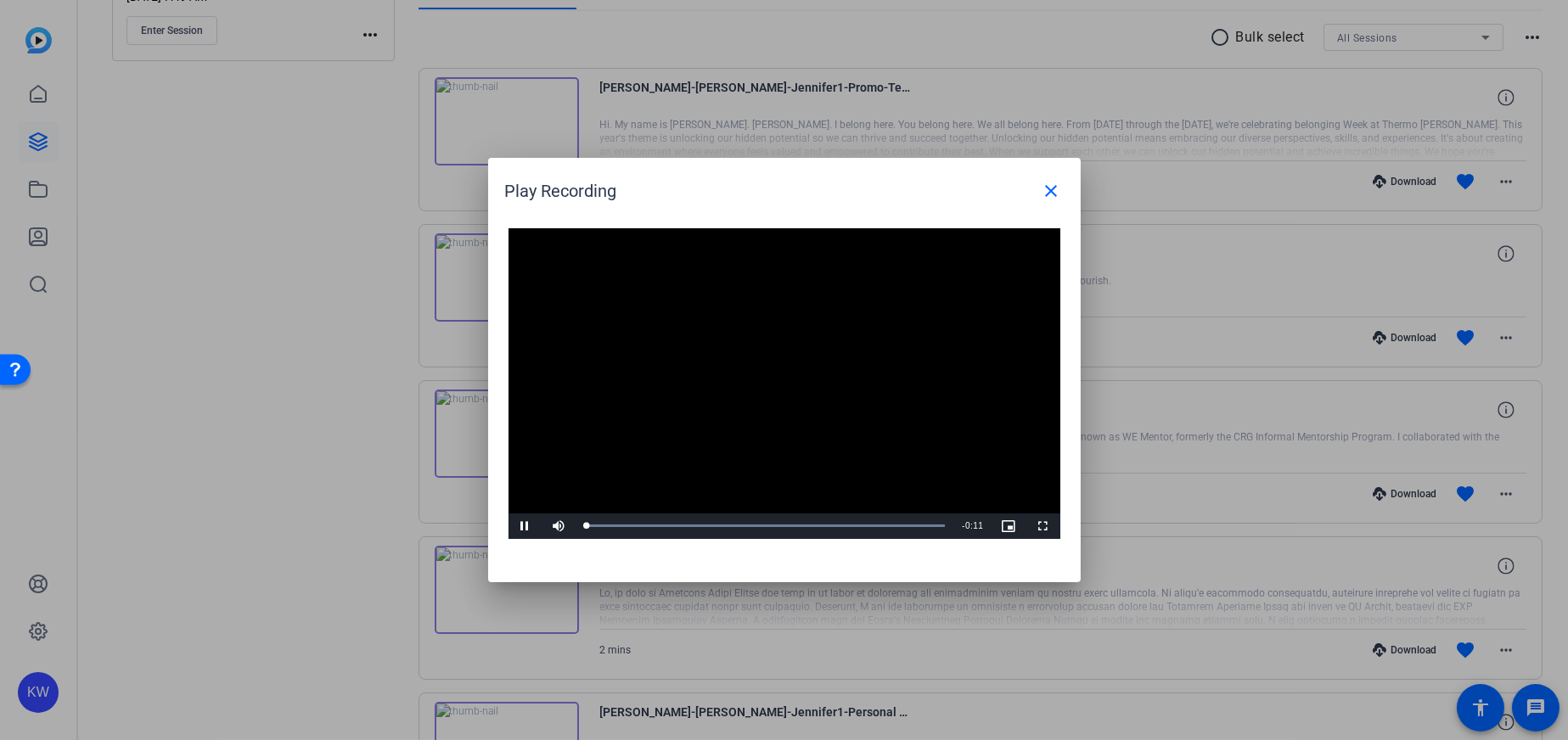
click at [752, 371] on video "Video Player" at bounding box center [785, 383] width 552 height 311
click at [815, 524] on div "0:07" at bounding box center [815, 525] width 1 height 5
click at [532, 526] on span "Video Player" at bounding box center [525, 526] width 34 height 0
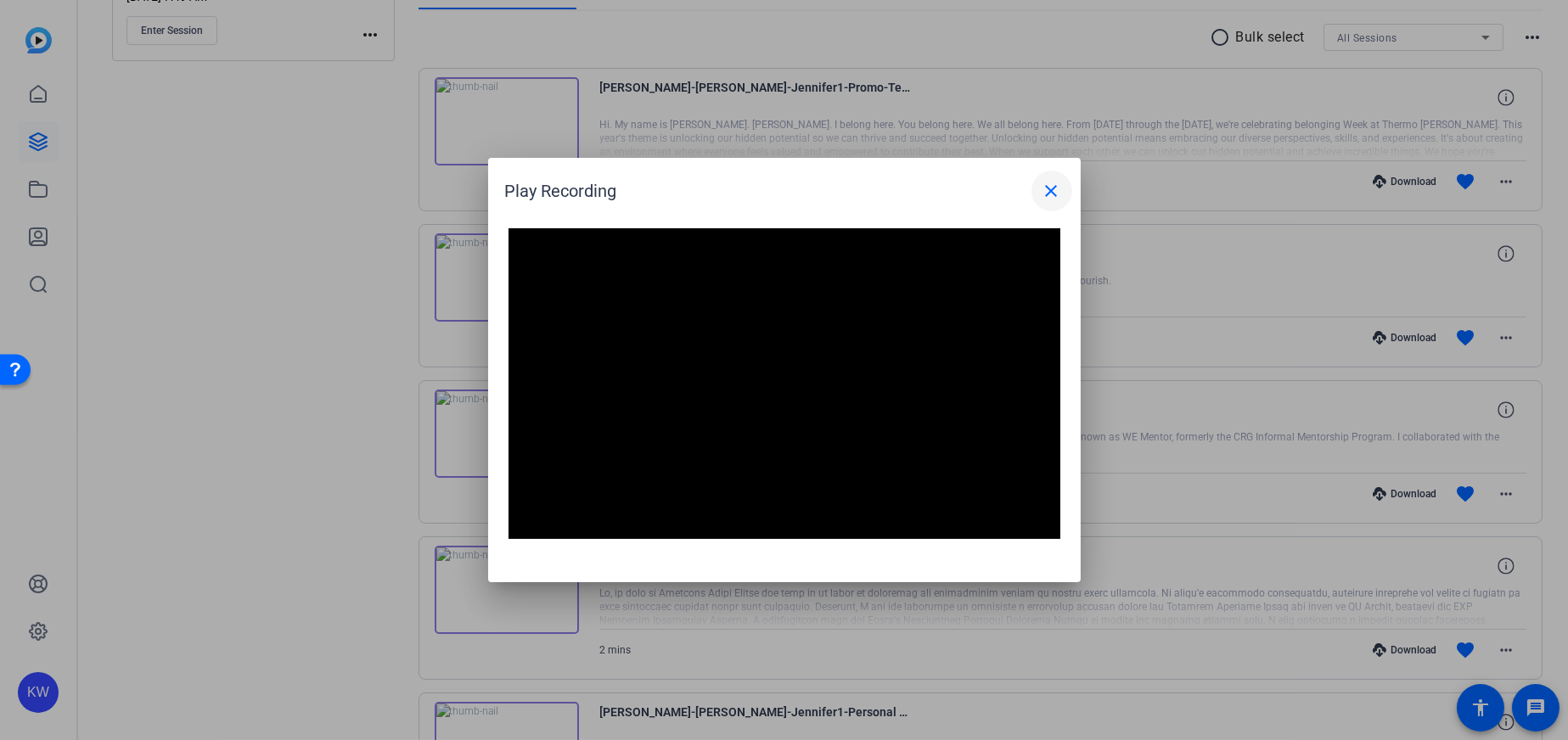
click at [1048, 193] on mat-icon "close" at bounding box center [1052, 191] width 20 height 20
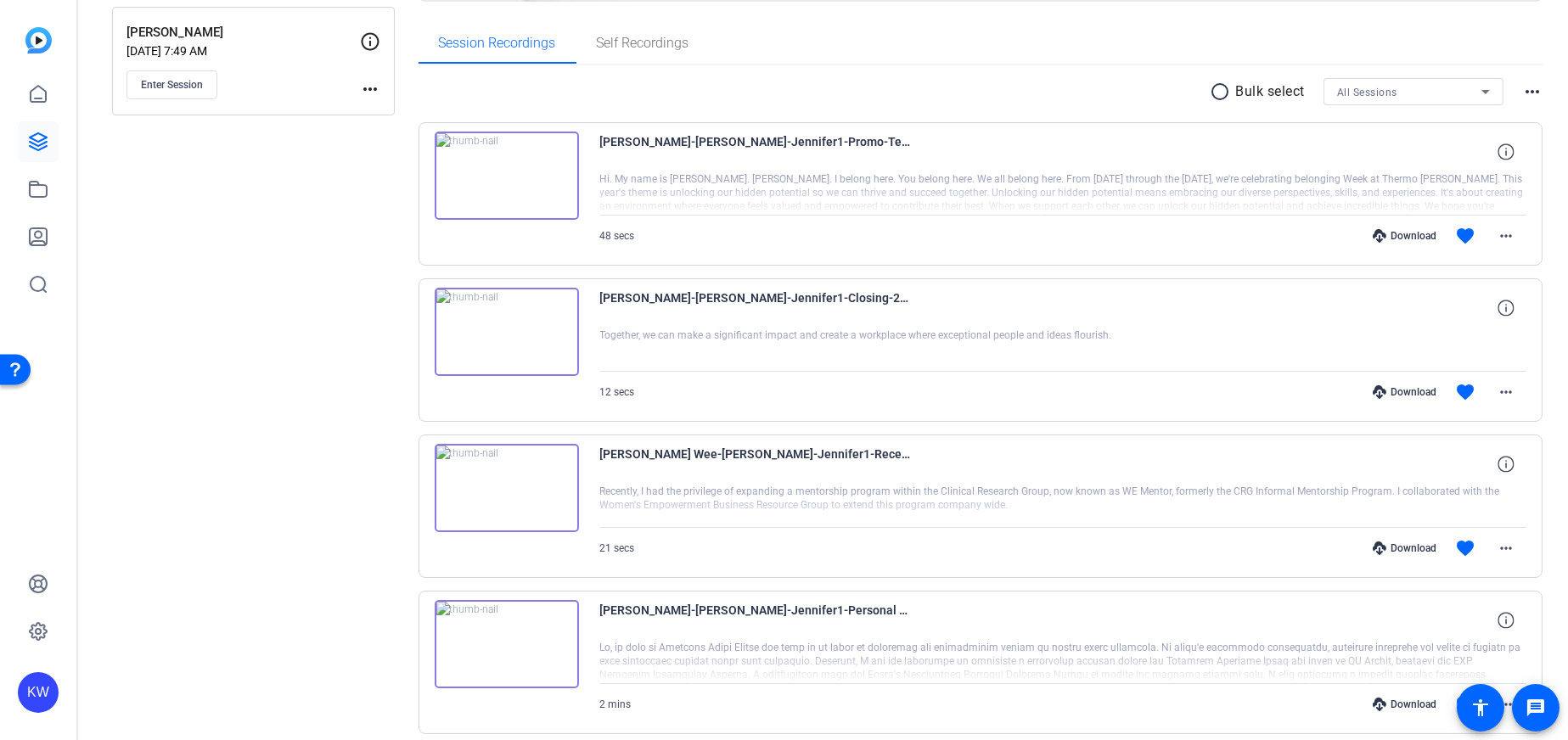
scroll to position [221, 0]
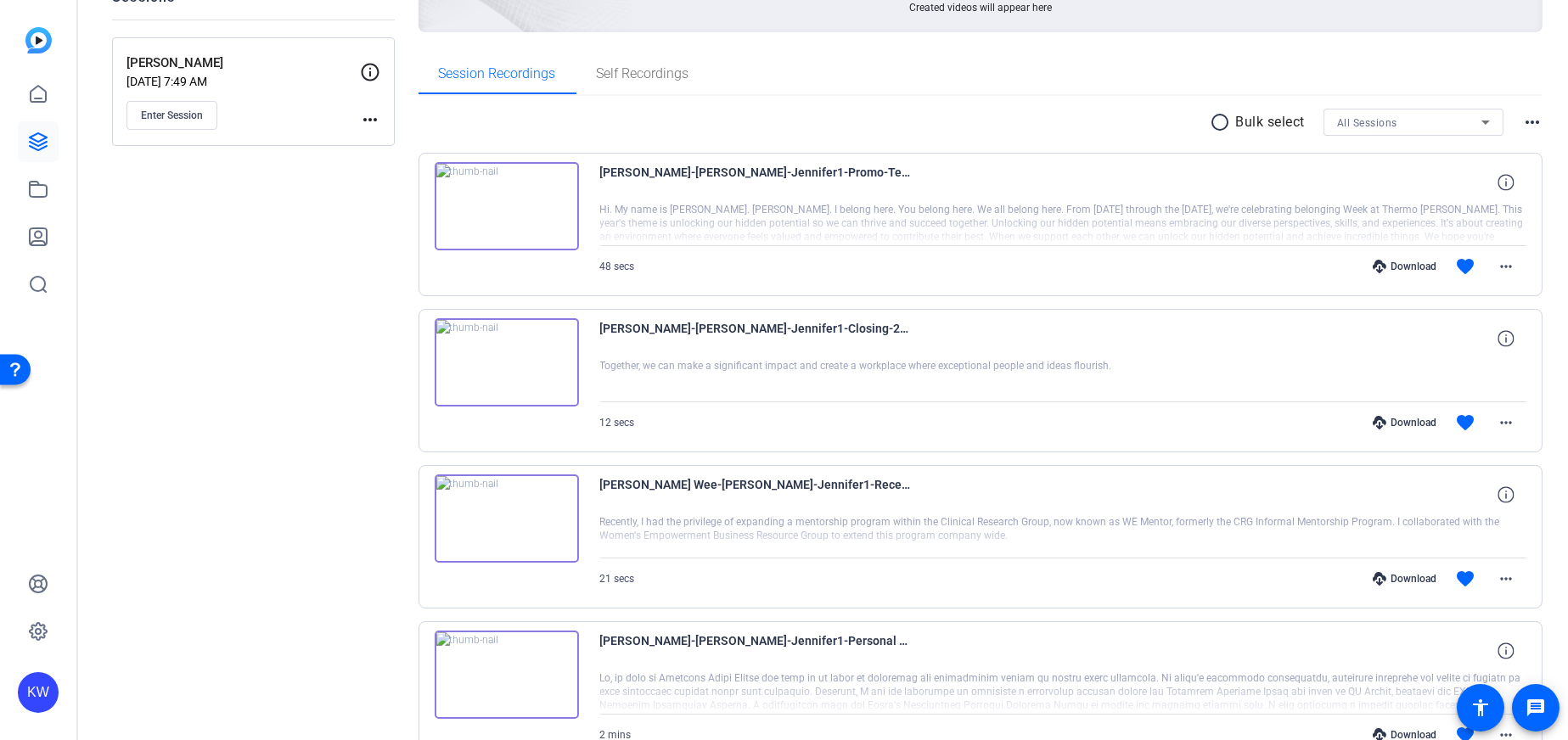
click at [521, 193] on img at bounding box center [506, 206] width 144 height 88
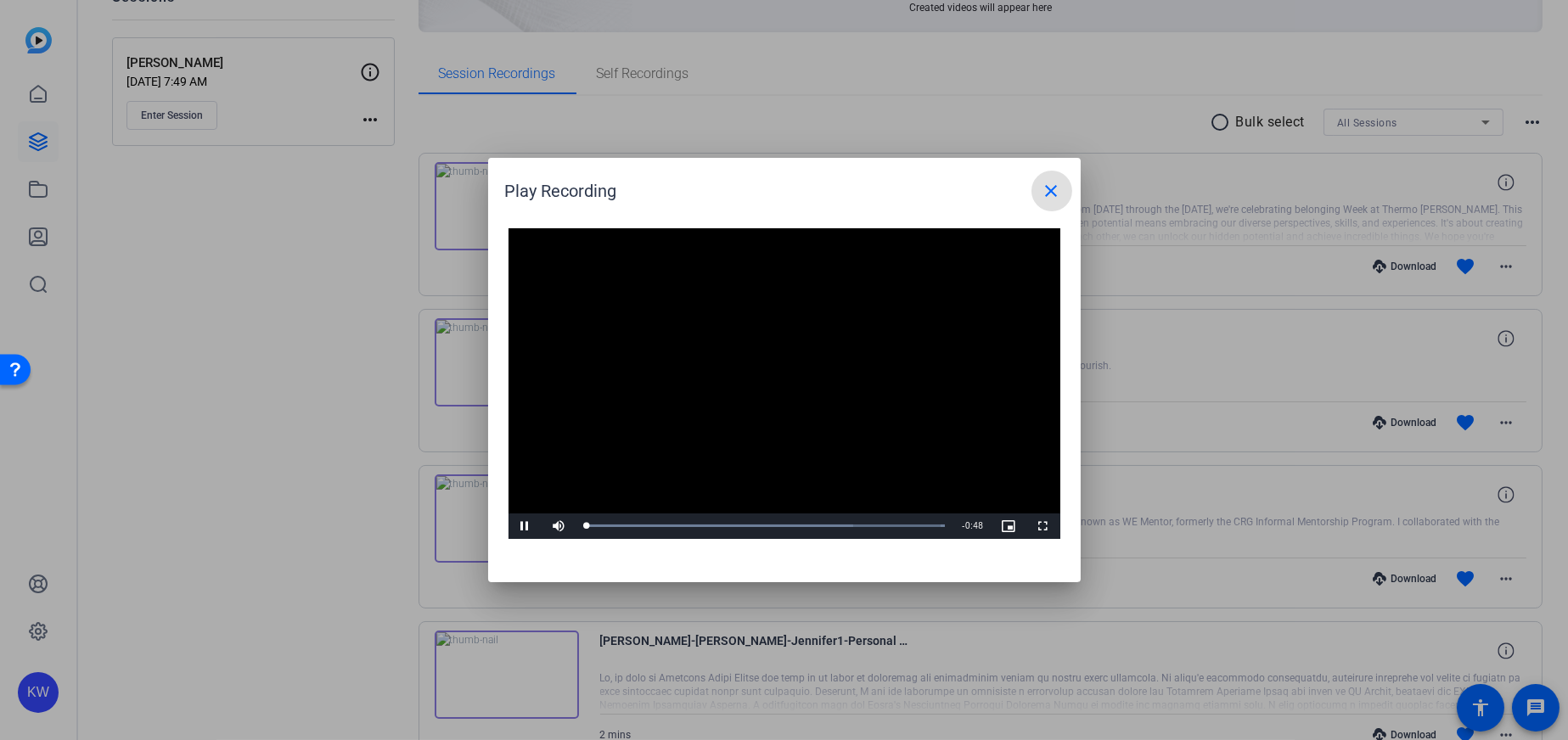
click at [1059, 200] on button "close" at bounding box center [1052, 191] width 40 height 40
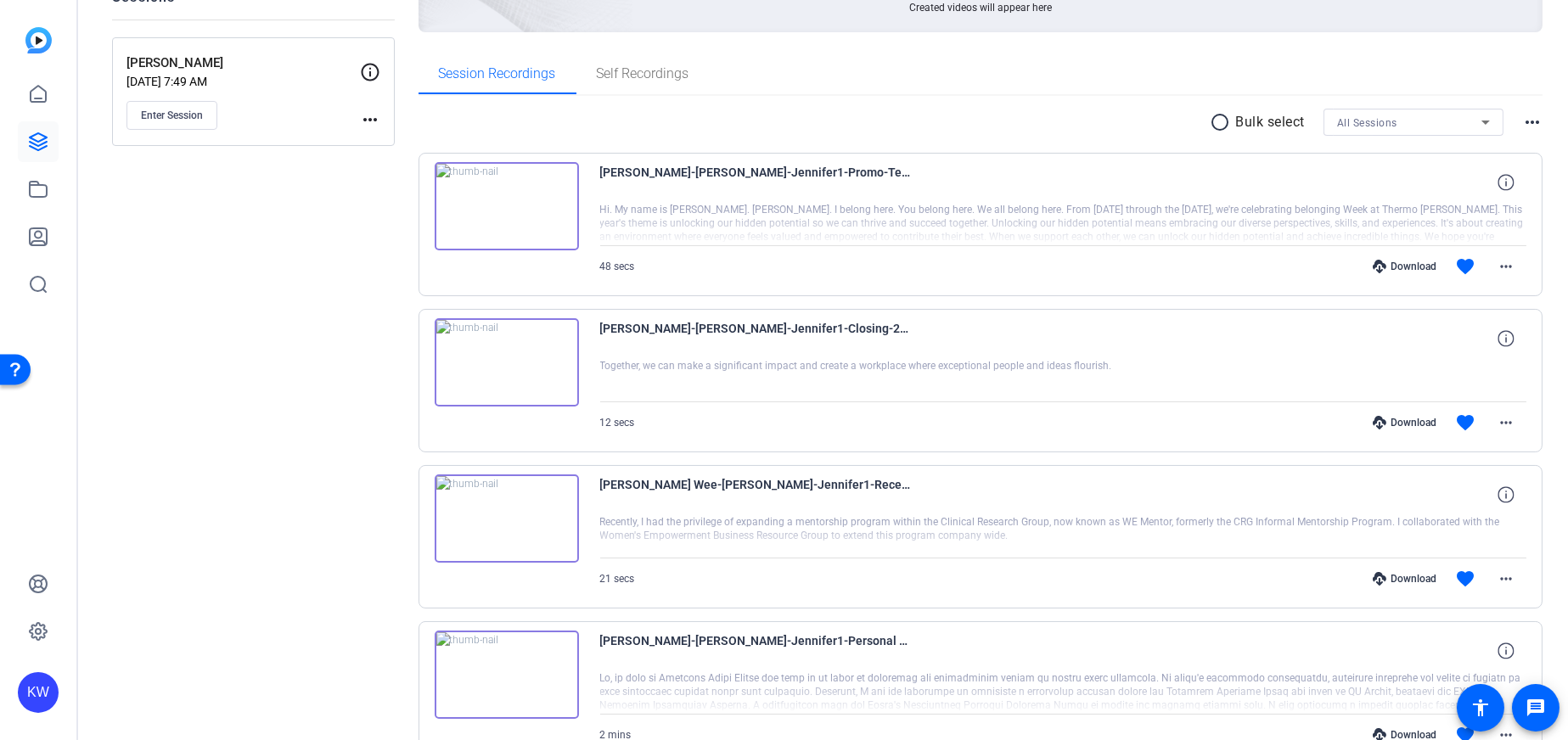
click at [521, 496] on img at bounding box center [506, 519] width 144 height 88
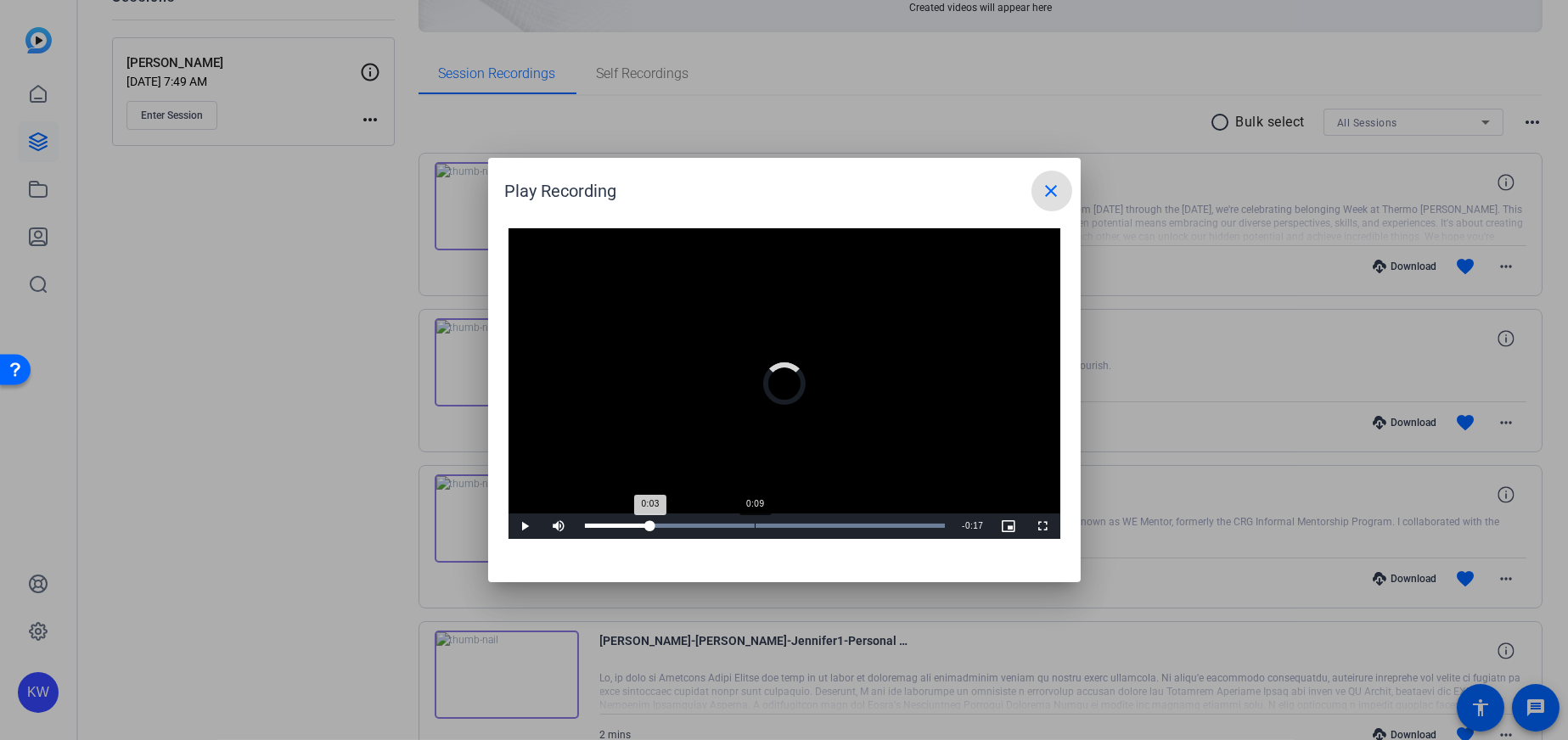
click at [754, 533] on div "Loaded : 100.00% 0:09 0:03" at bounding box center [766, 526] width 378 height 26
click at [799, 528] on div "Loaded : 100.00% 0:12 0:10" at bounding box center [766, 526] width 378 height 26
click at [843, 522] on div "Loaded : 100.00% 0:15 0:12" at bounding box center [766, 526] width 378 height 26
click at [868, 524] on div "0:16" at bounding box center [868, 525] width 1 height 5
click at [896, 526] on div "0:18" at bounding box center [896, 525] width 1 height 5
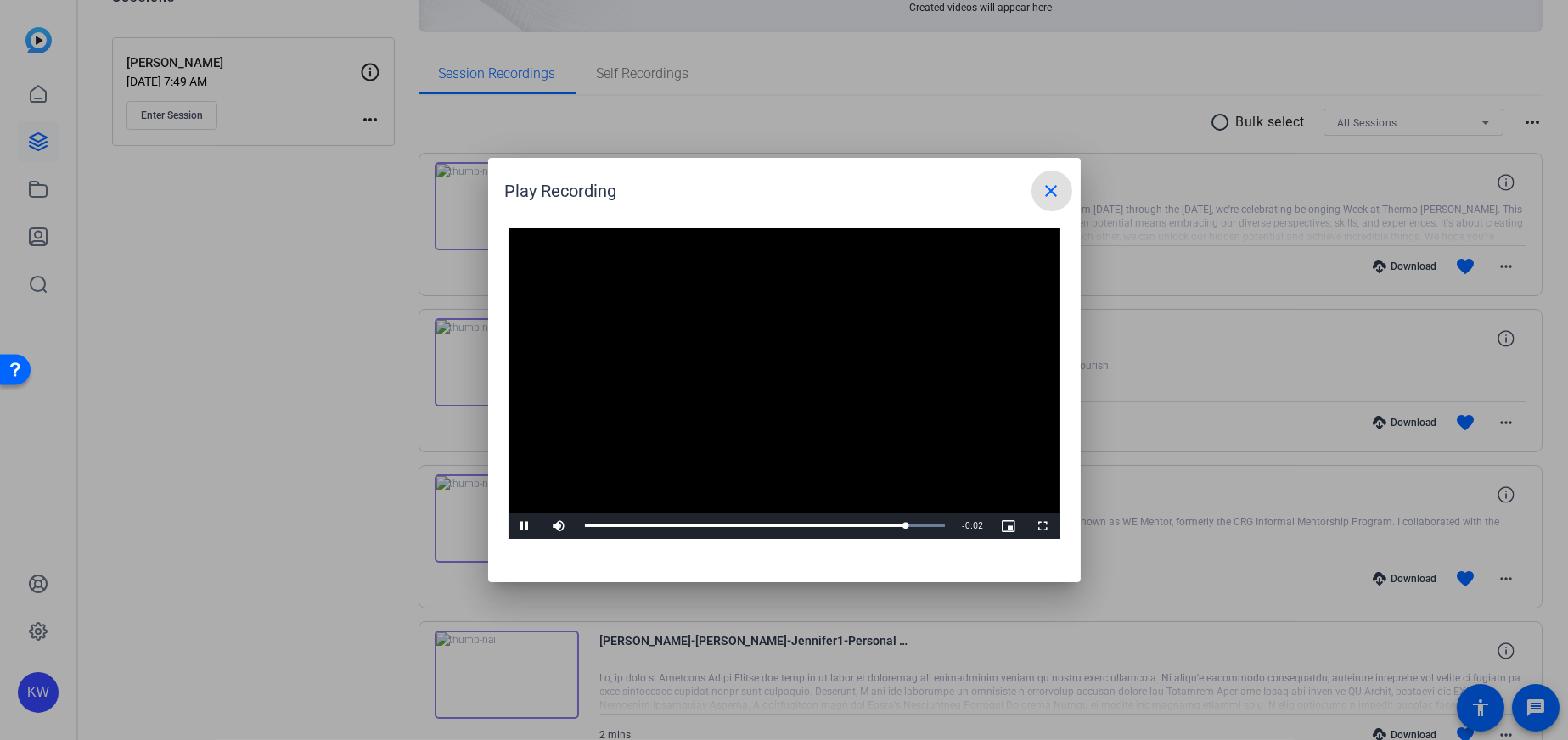
click at [1043, 190] on mat-icon "close" at bounding box center [1052, 191] width 20 height 20
